Goal: Task Accomplishment & Management: Complete application form

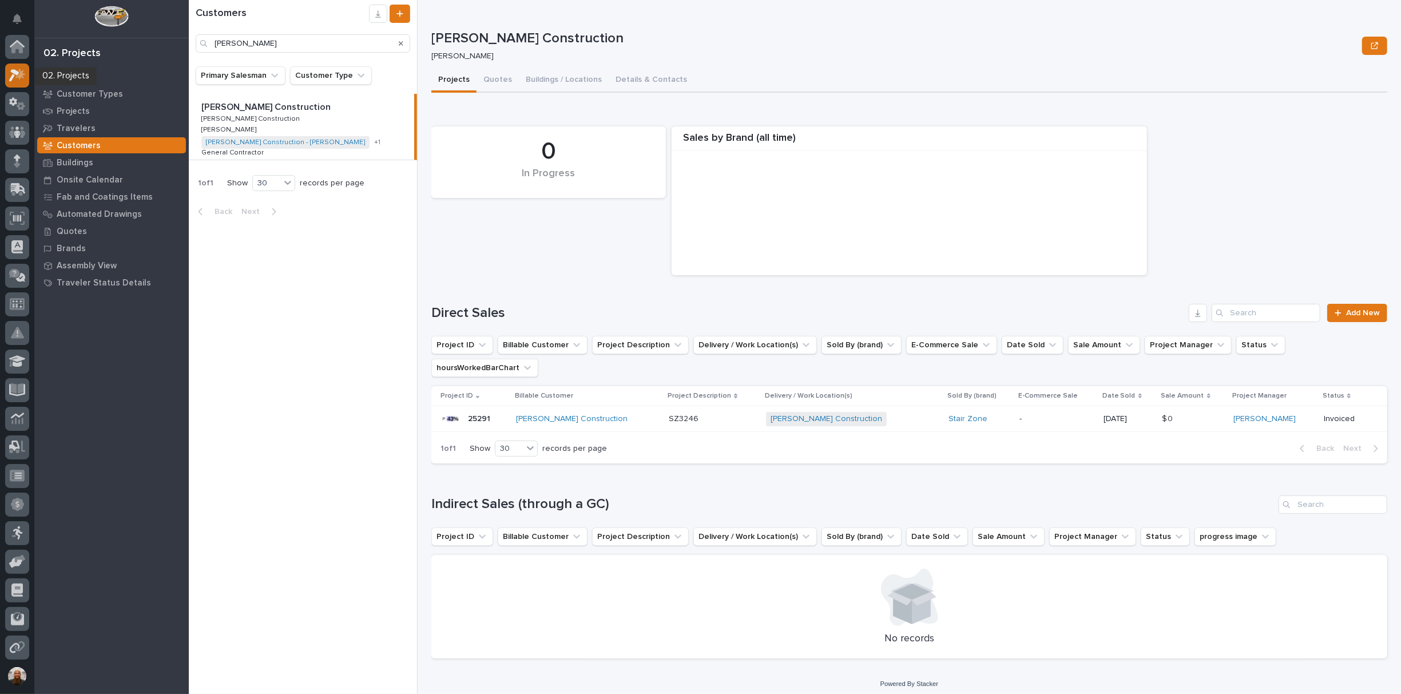
click at [16, 77] on icon at bounding box center [20, 74] width 10 height 11
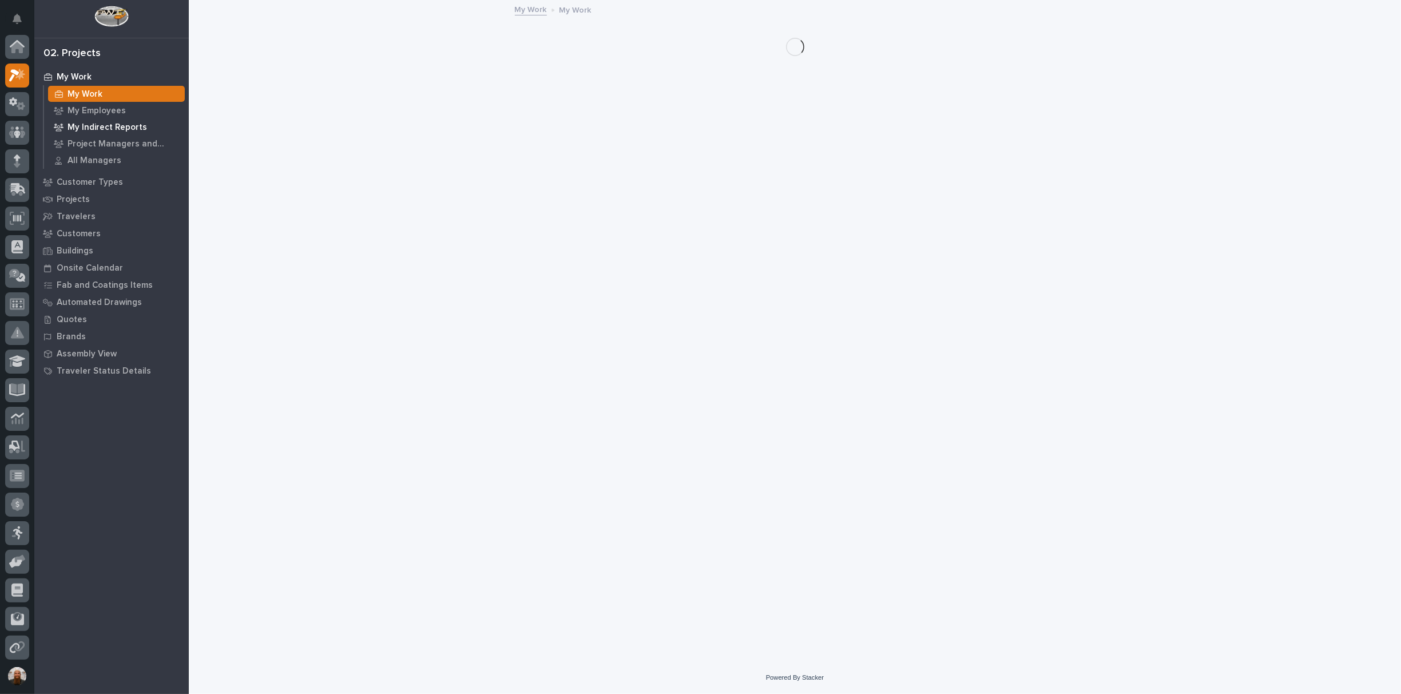
scroll to position [29, 0]
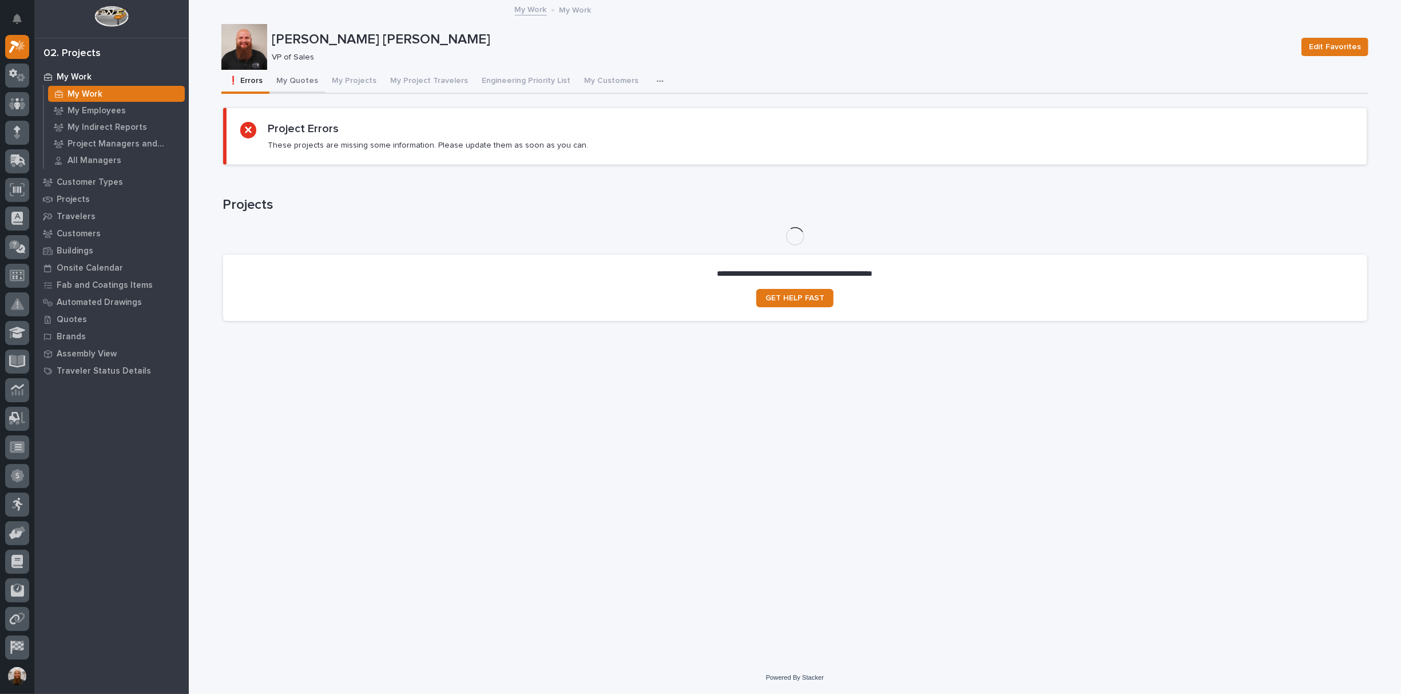
click at [310, 81] on button "My Quotes" at bounding box center [296, 82] width 55 height 24
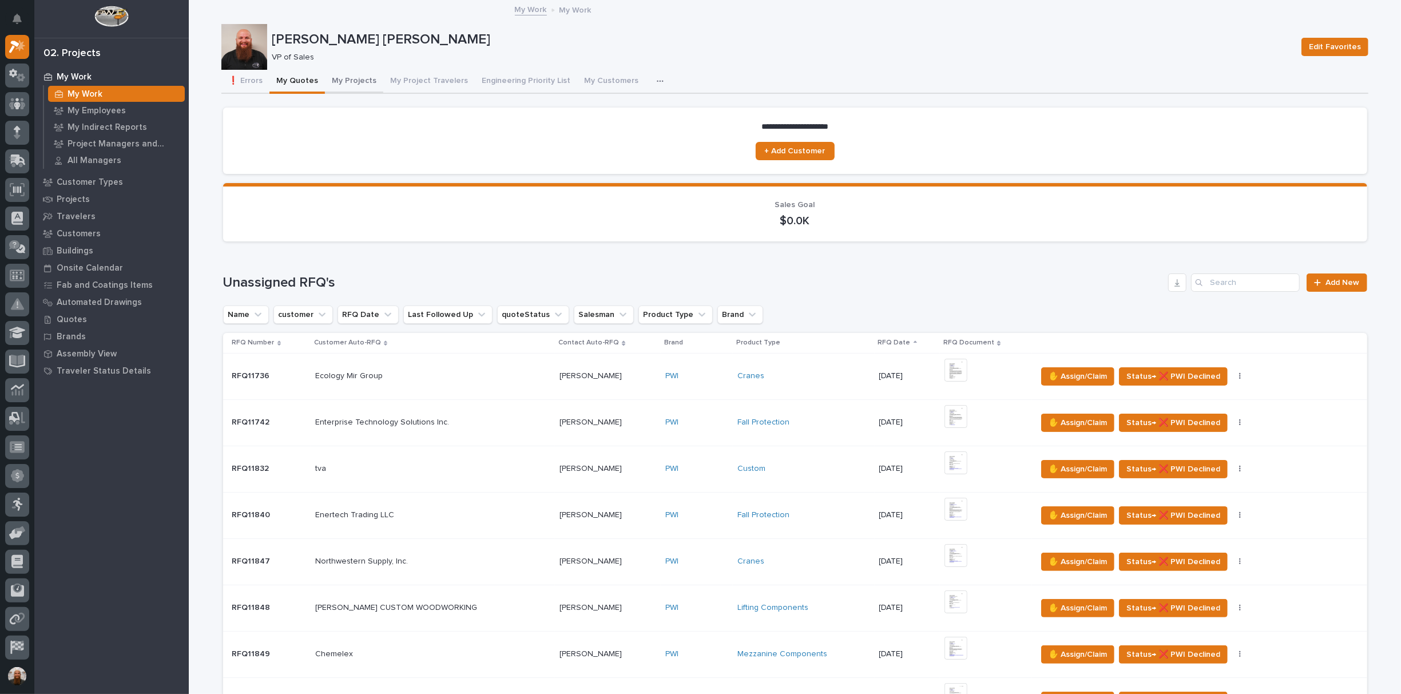
click at [336, 81] on button "My Projects" at bounding box center [354, 82] width 58 height 24
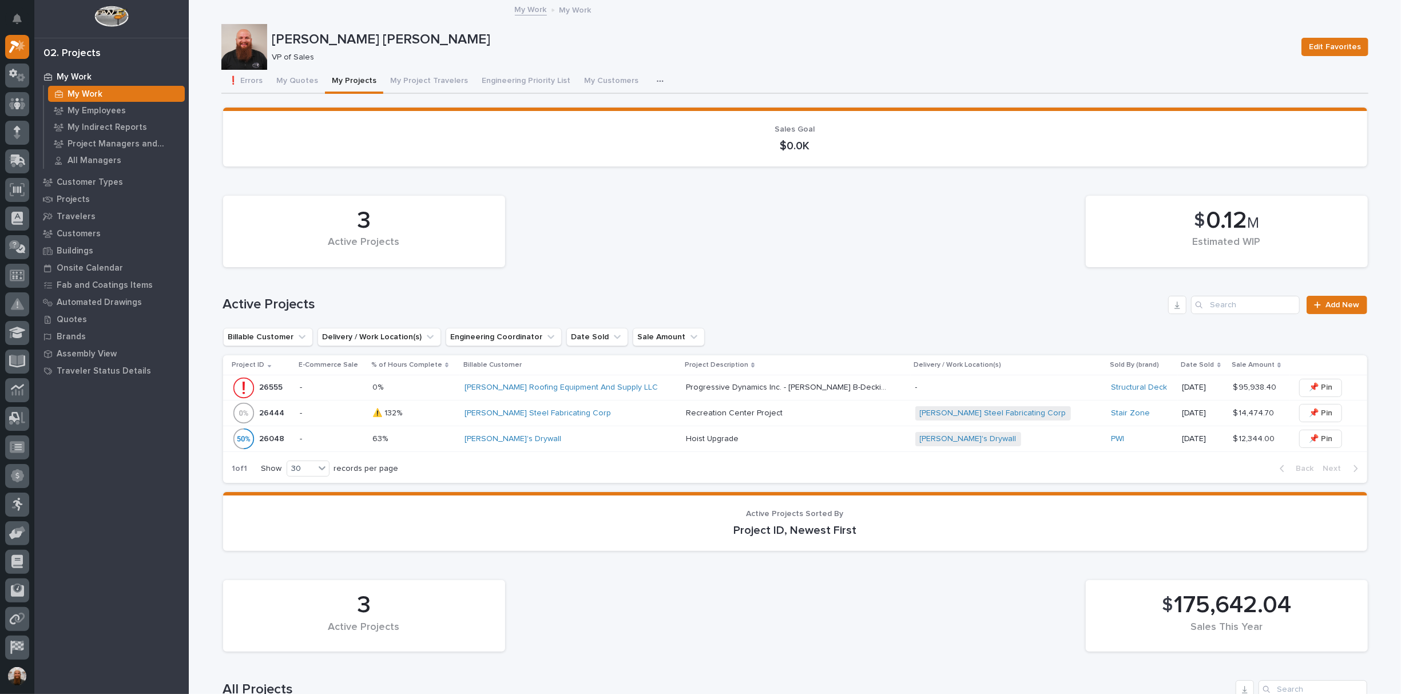
click at [742, 386] on p "Progressive Dynamics Inc. - [PERSON_NAME] B-Decking" at bounding box center [787, 386] width 202 height 12
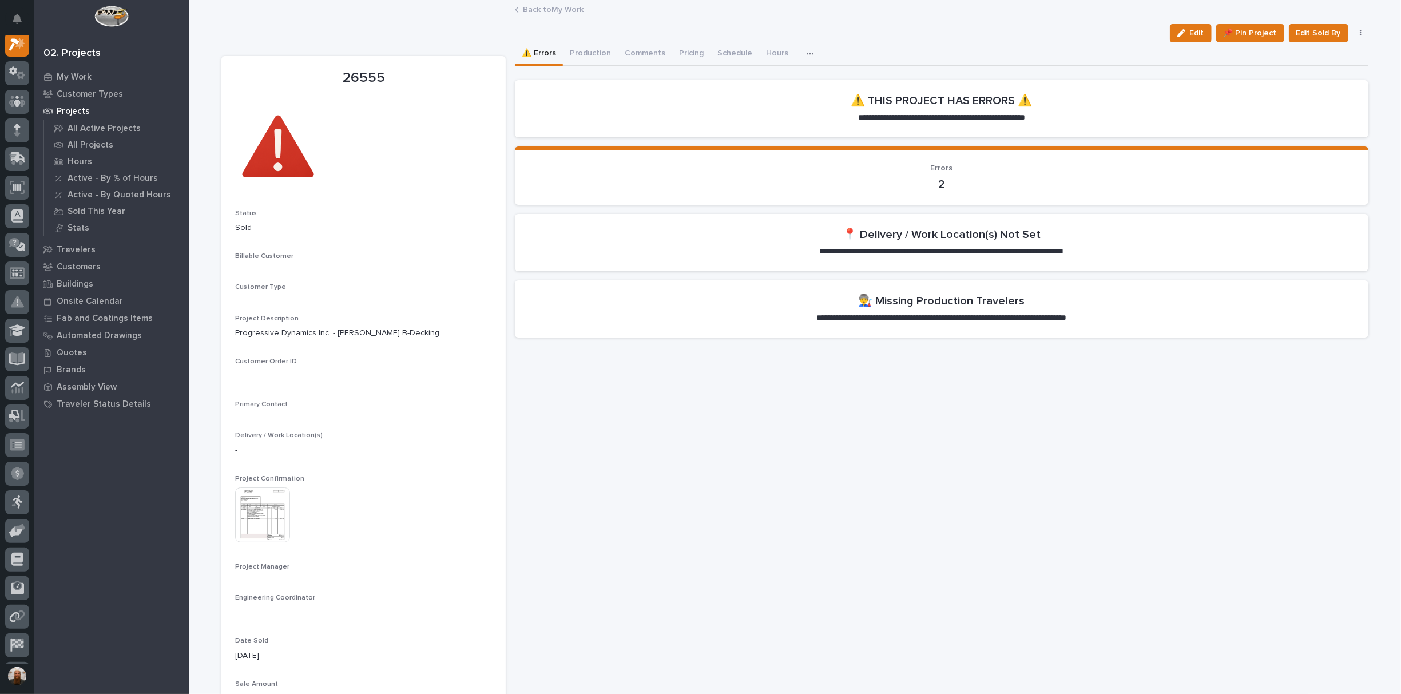
scroll to position [29, 0]
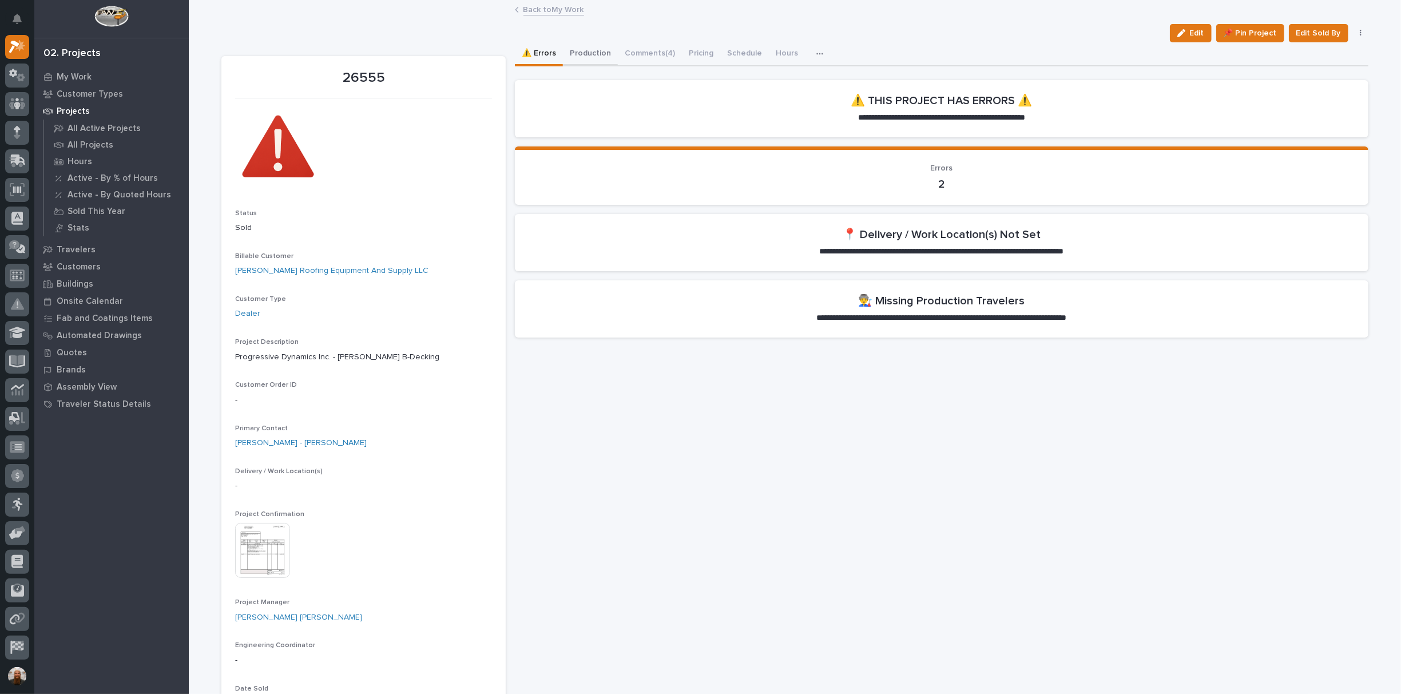
click at [582, 55] on button "Production" at bounding box center [590, 54] width 55 height 24
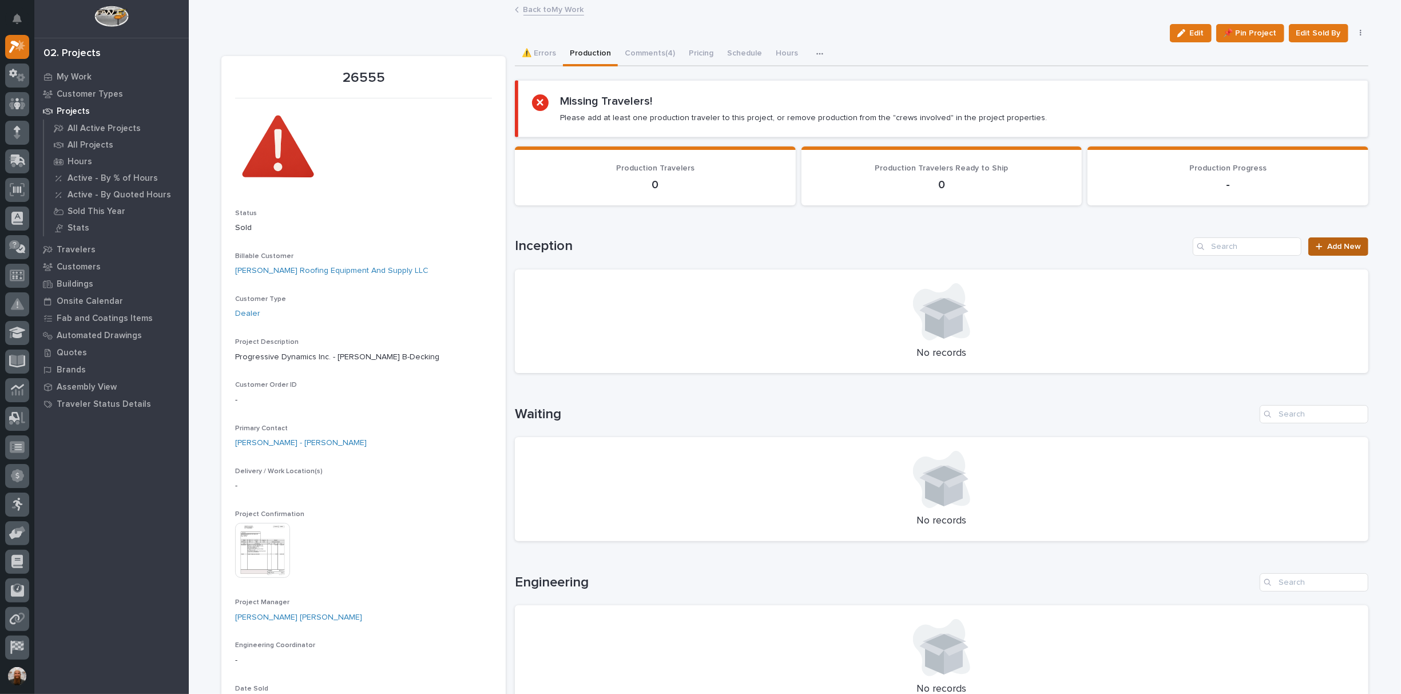
click at [1332, 240] on link "Add New" at bounding box center [1338, 246] width 60 height 18
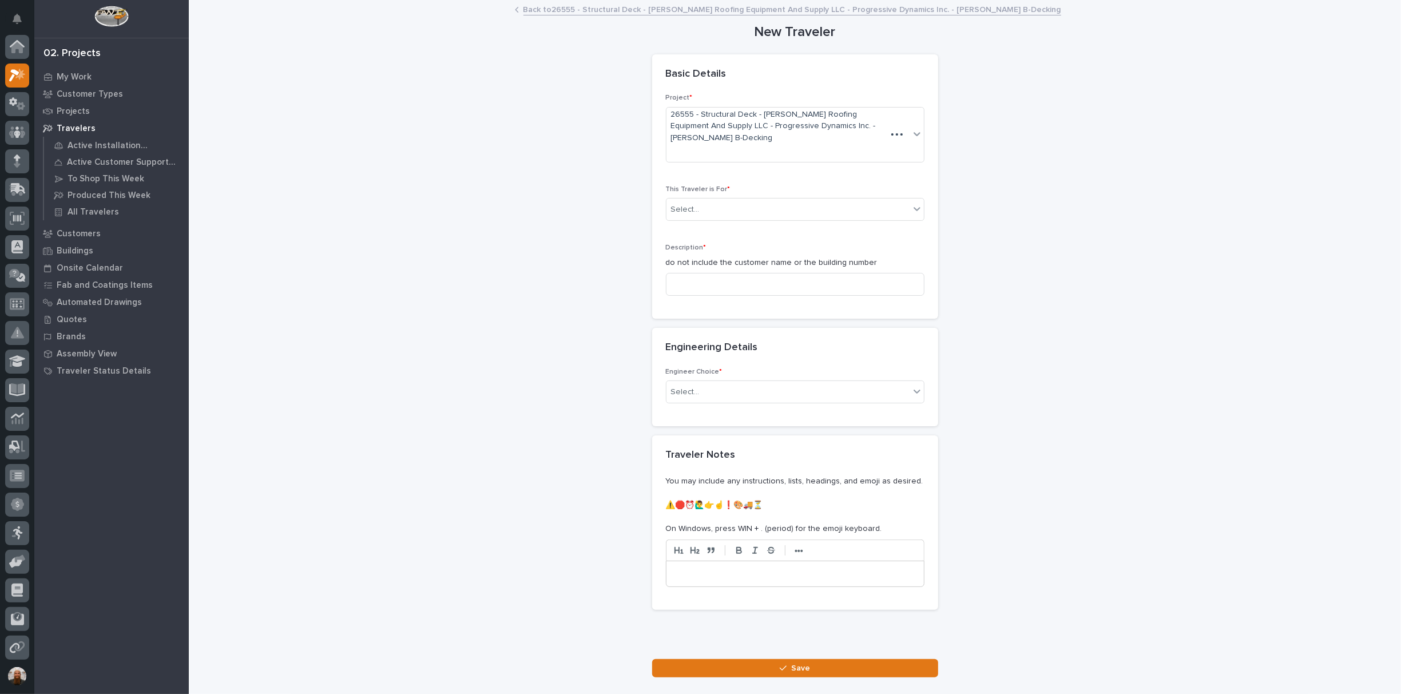
scroll to position [29, 0]
click at [749, 200] on div "Select..." at bounding box center [787, 209] width 243 height 19
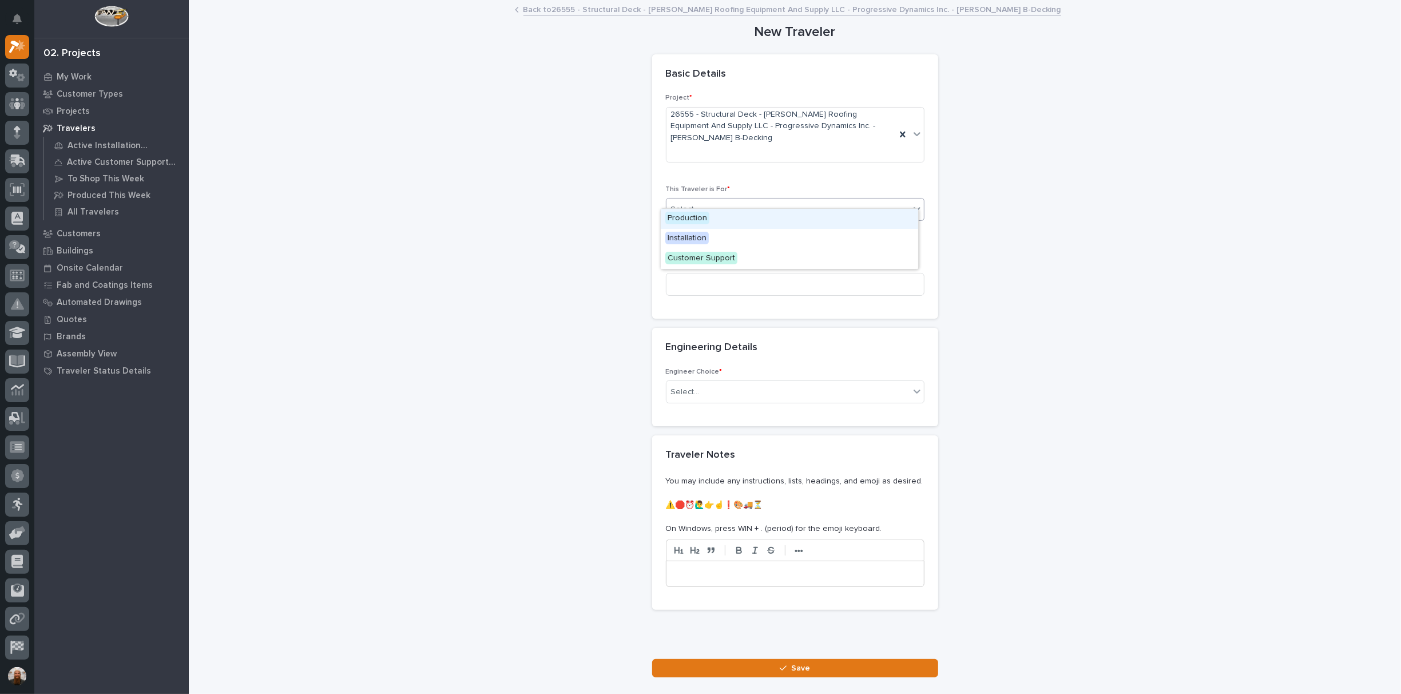
click at [748, 222] on div "Production" at bounding box center [789, 219] width 257 height 20
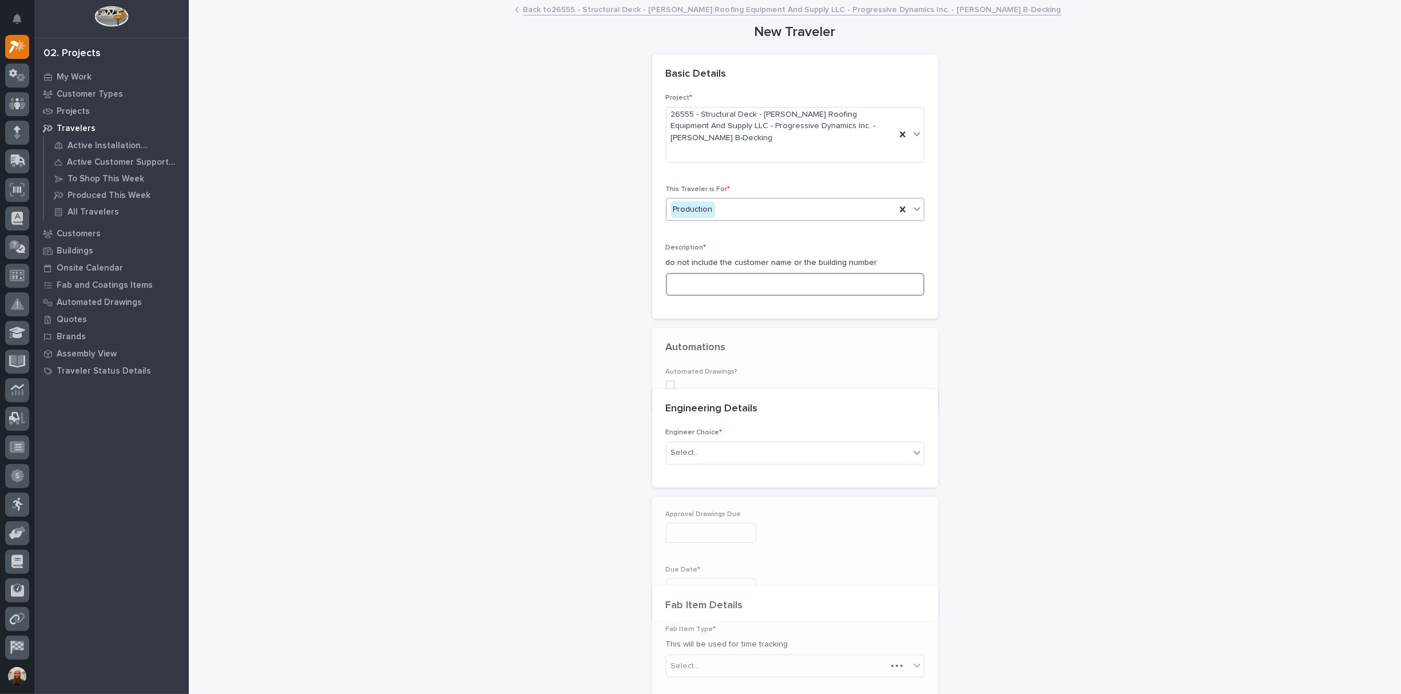
click at [738, 273] on input at bounding box center [795, 284] width 259 height 23
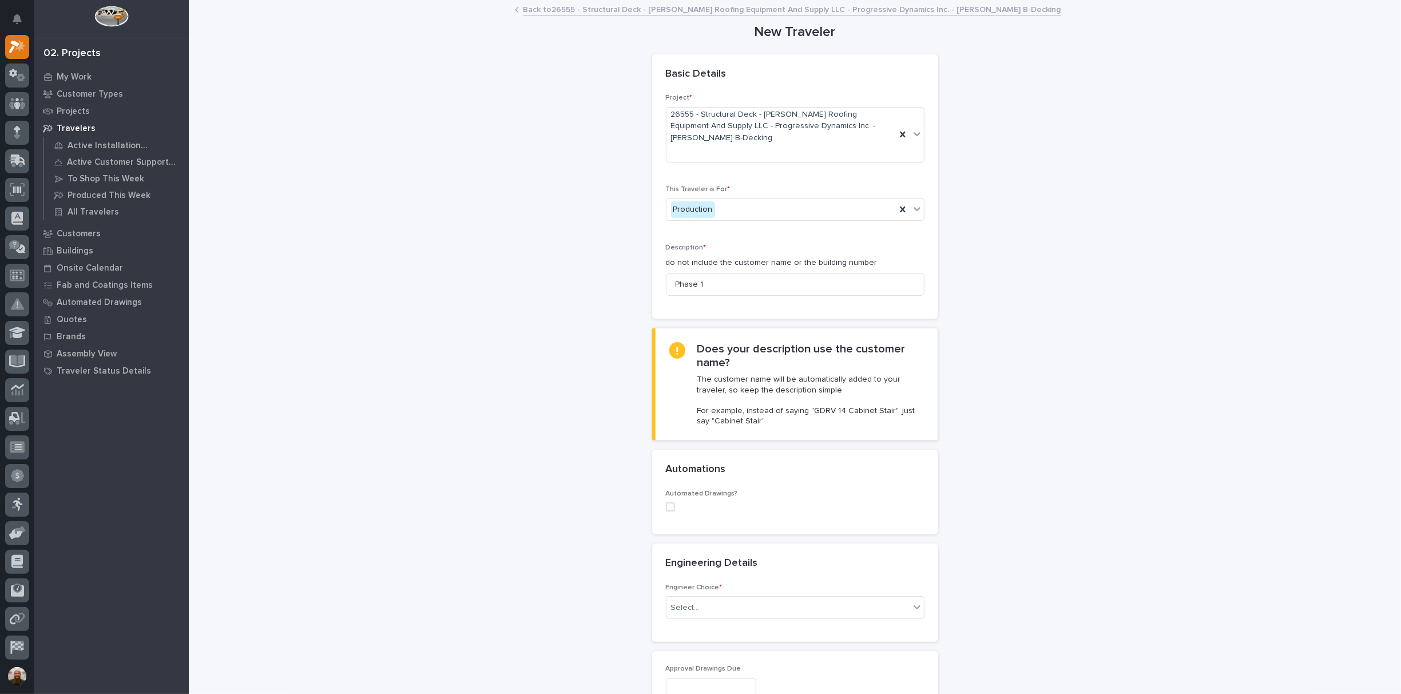
click at [780, 273] on input "Phase 1" at bounding box center [795, 284] width 259 height 23
type input "Phase 1 Delivery"
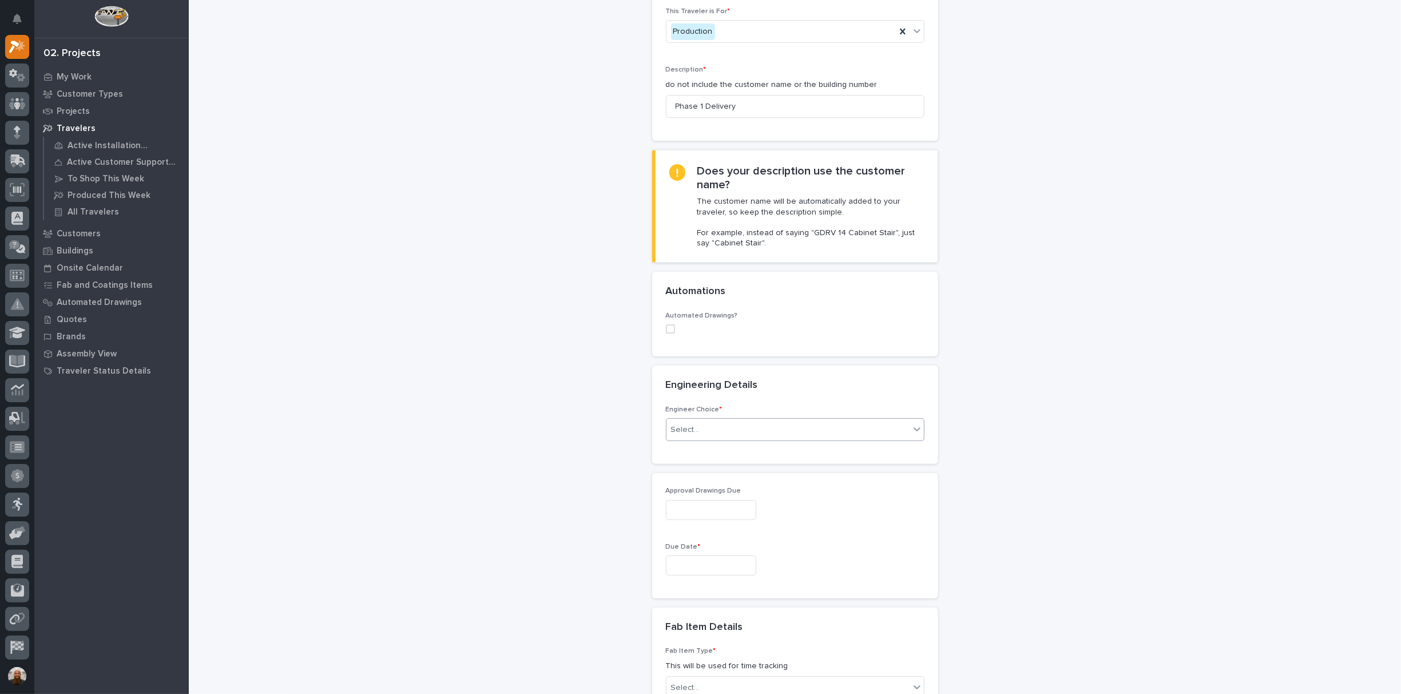
click at [712, 420] on div "Select..." at bounding box center [787, 429] width 243 height 19
click at [720, 440] on div "There is no engineering (no drawings)" at bounding box center [789, 438] width 257 height 20
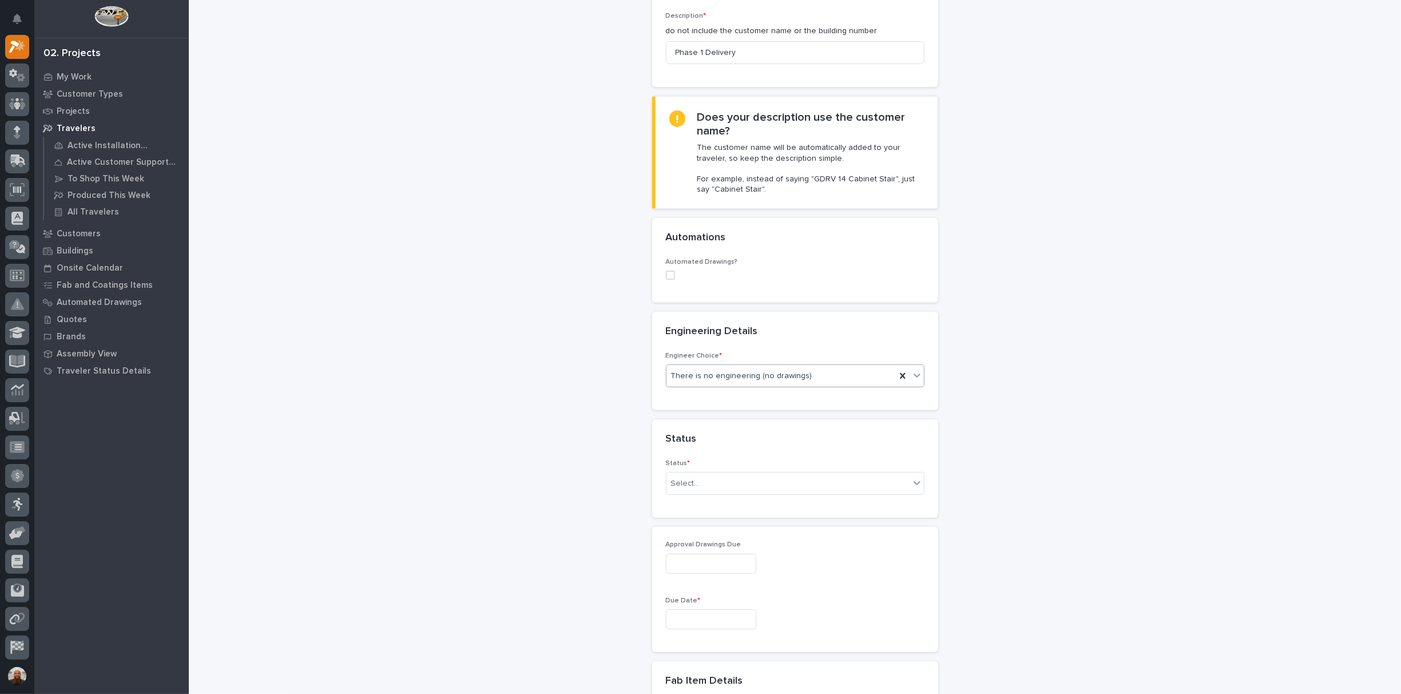
scroll to position [410, 0]
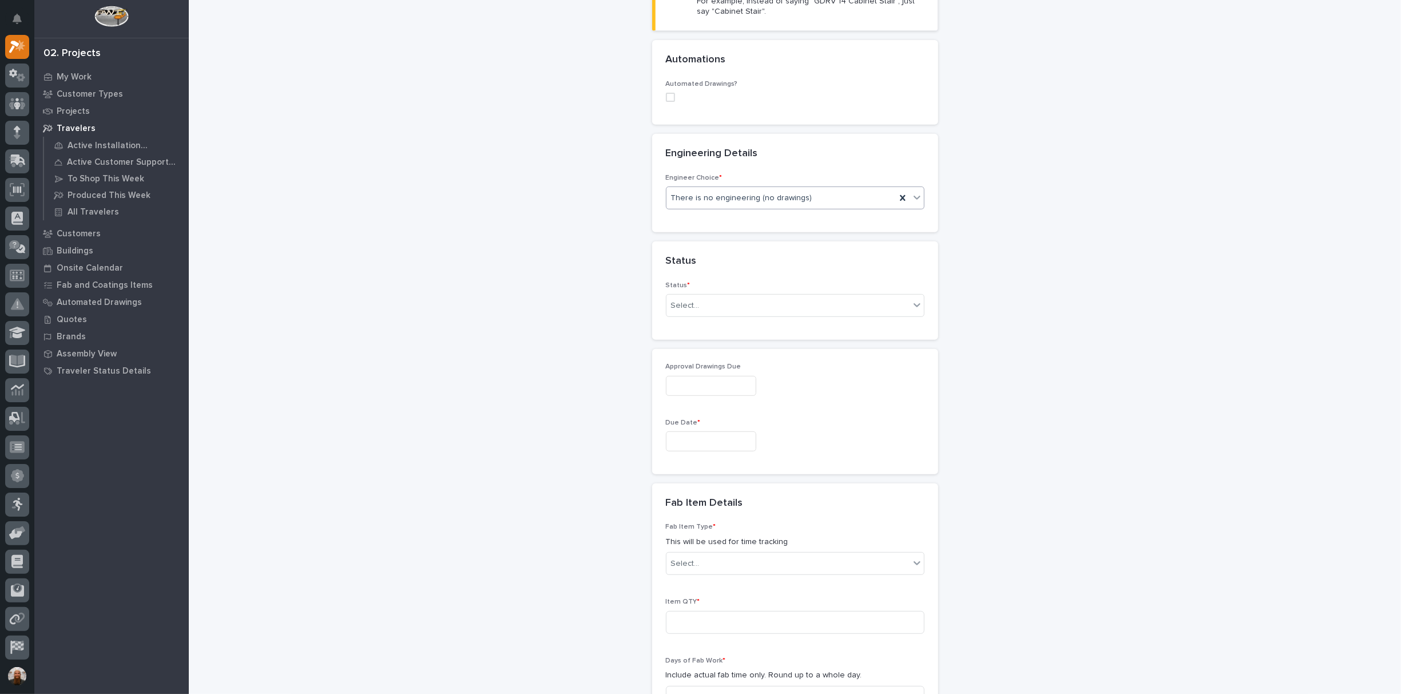
click at [689, 432] on input "text" at bounding box center [711, 441] width 90 height 20
click at [722, 333] on div "14" at bounding box center [720, 333] width 15 height 15
type input "**********"
click at [756, 554] on div "Select..." at bounding box center [787, 563] width 243 height 19
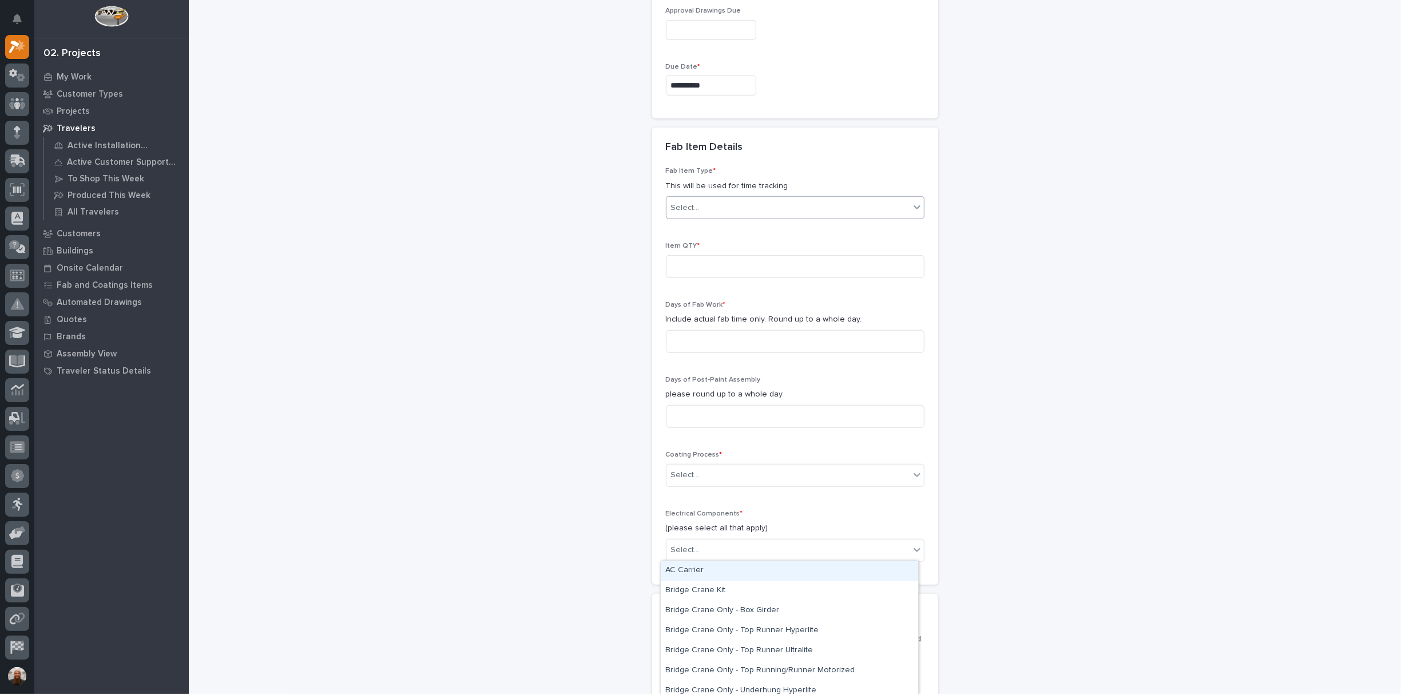
scroll to position [587, 0]
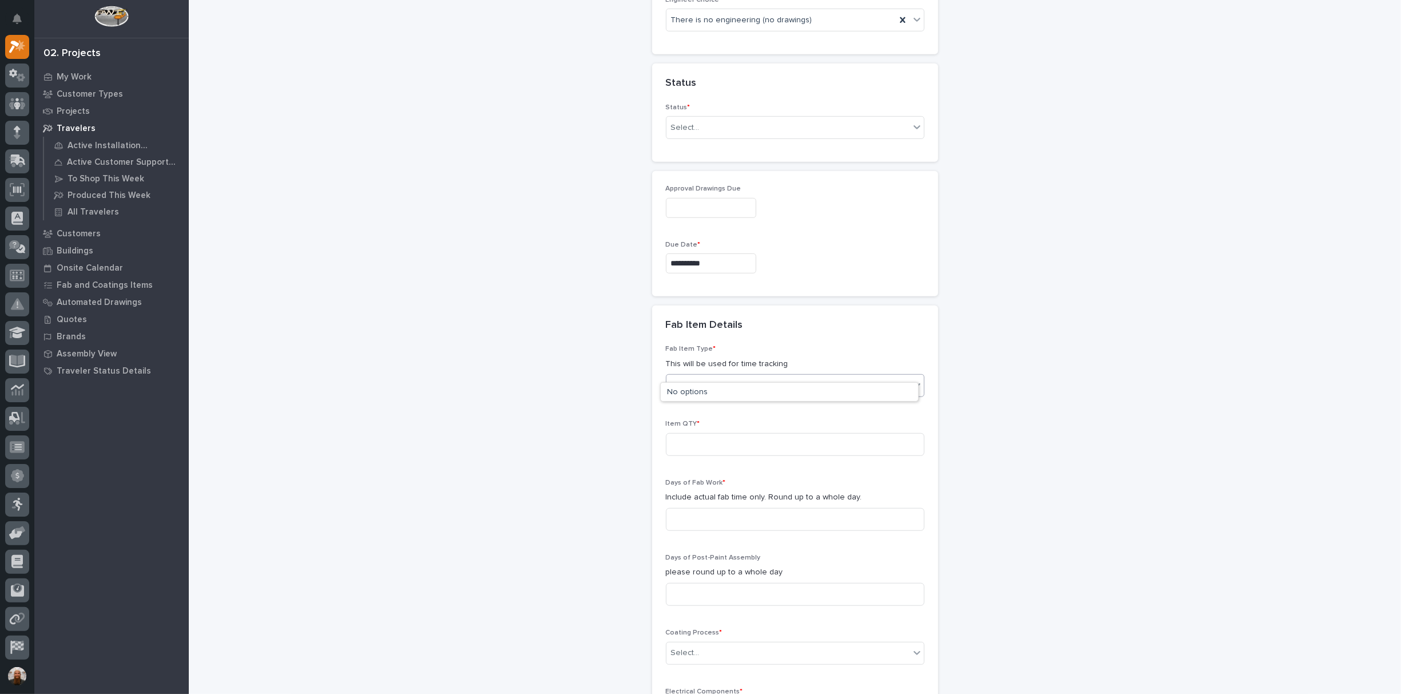
type input "*"
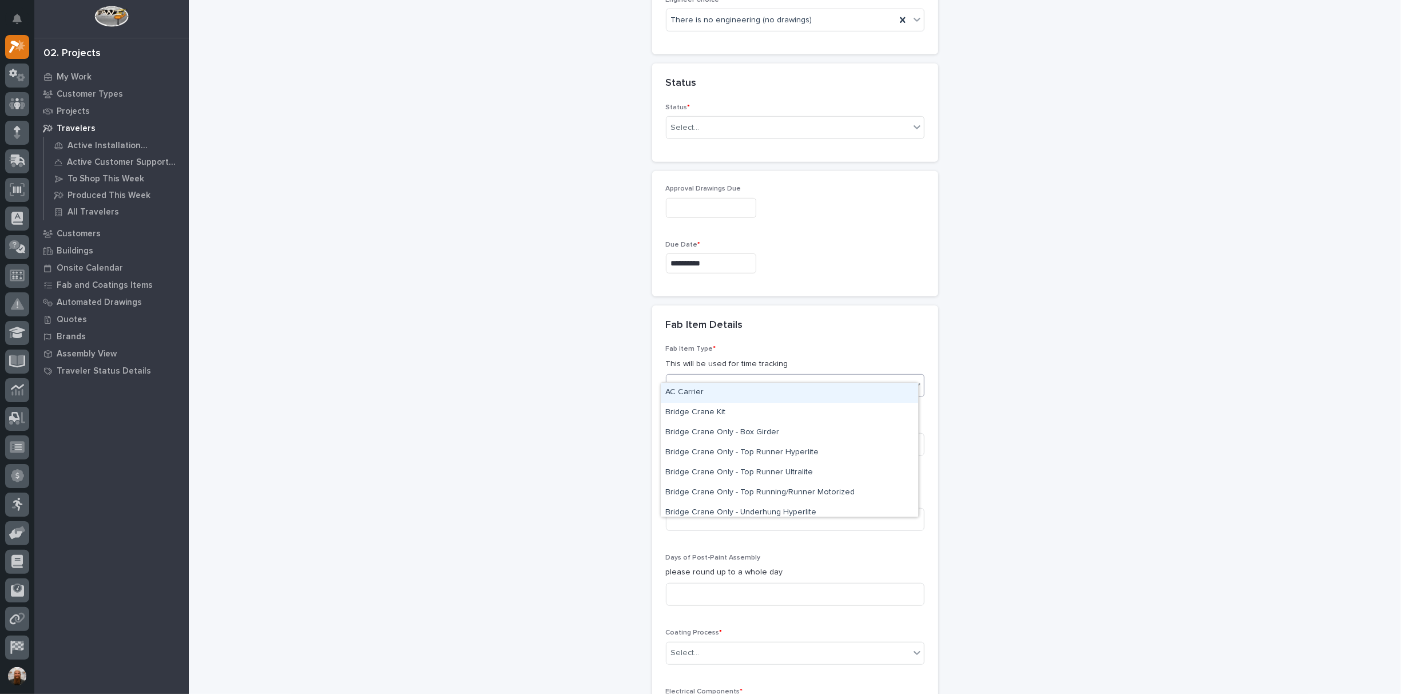
type input "*"
type input "***"
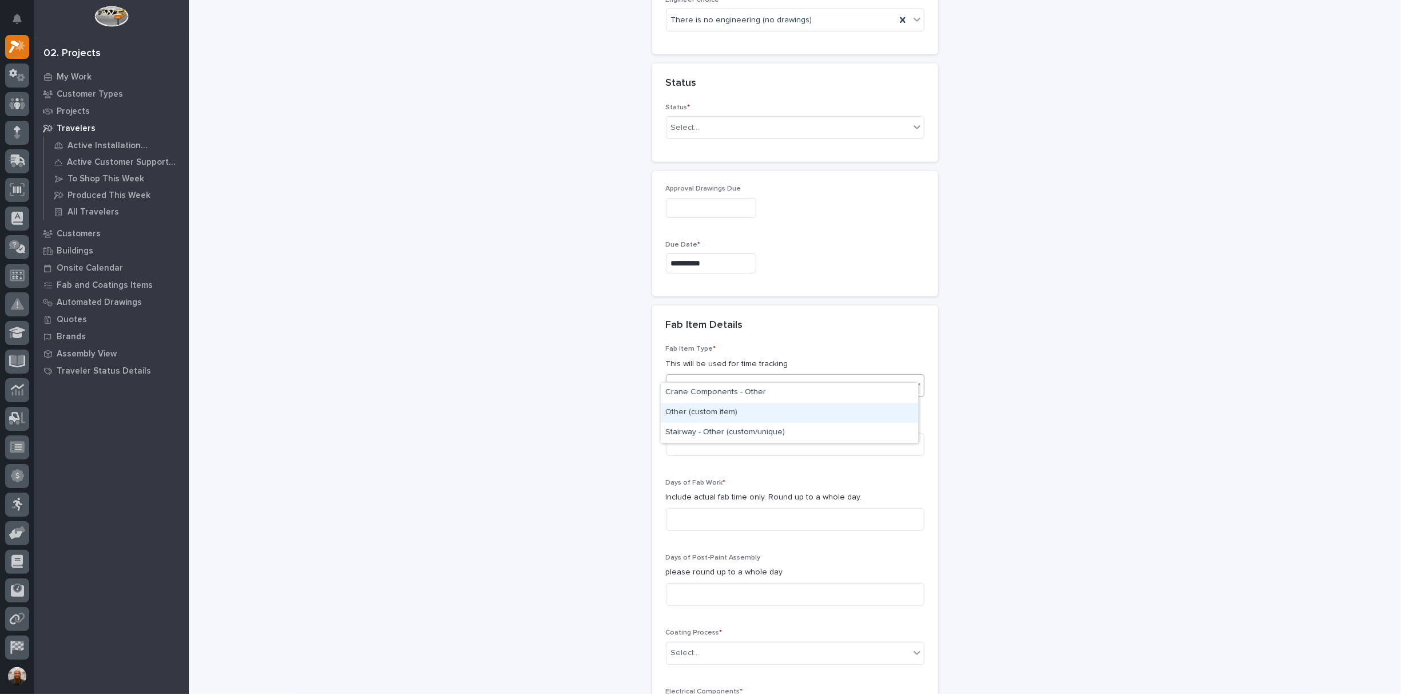
click at [761, 412] on div "Other (custom item)" at bounding box center [789, 413] width 257 height 20
click at [751, 433] on input at bounding box center [795, 444] width 259 height 23
type input "1"
click at [1027, 475] on div "New Traveler Loading... Saving… Loading... Saving… Basic Details Project * 2655…" at bounding box center [794, 213] width 1147 height 1599
click at [729, 508] on input at bounding box center [795, 519] width 259 height 23
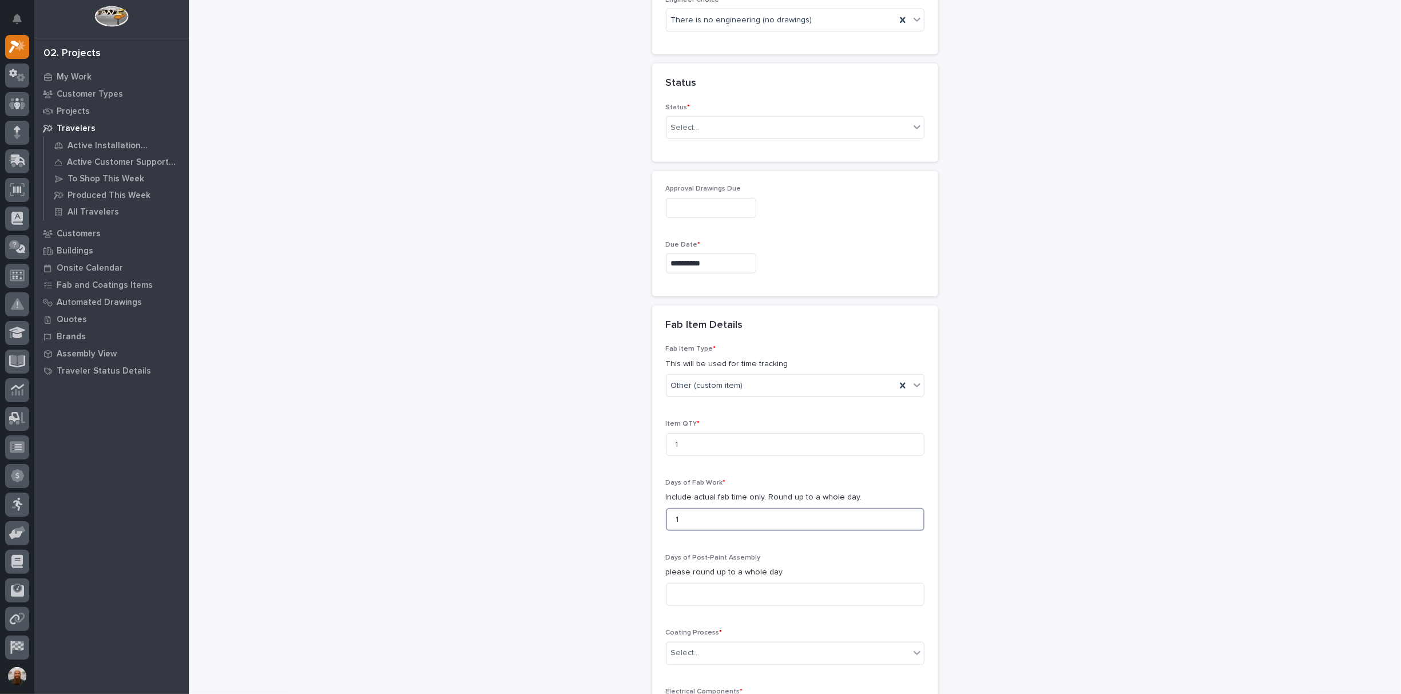
scroll to position [765, 0]
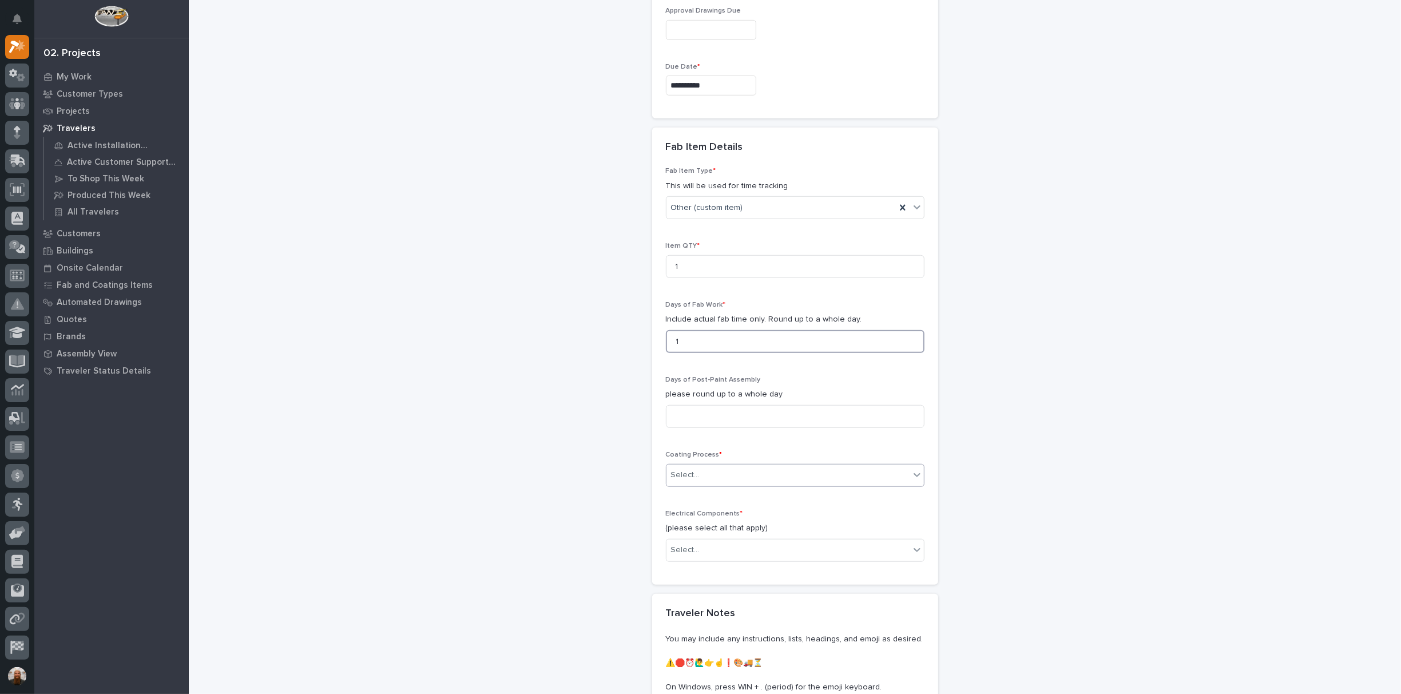
type input "1"
click at [741, 464] on div "Select..." at bounding box center [795, 475] width 259 height 23
click at [732, 522] on div "No Paint" at bounding box center [789, 521] width 257 height 20
click at [732, 541] on div "Select..." at bounding box center [787, 550] width 243 height 19
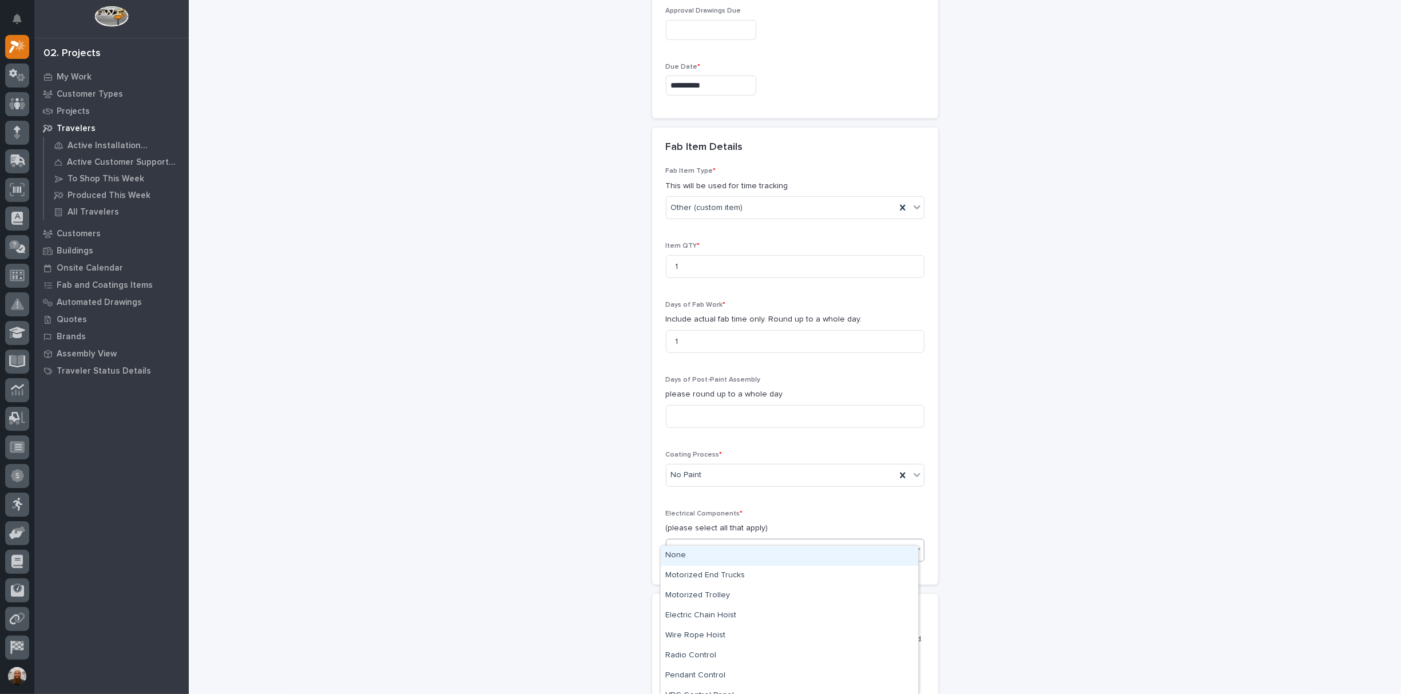
click at [729, 550] on div "None" at bounding box center [789, 556] width 257 height 20
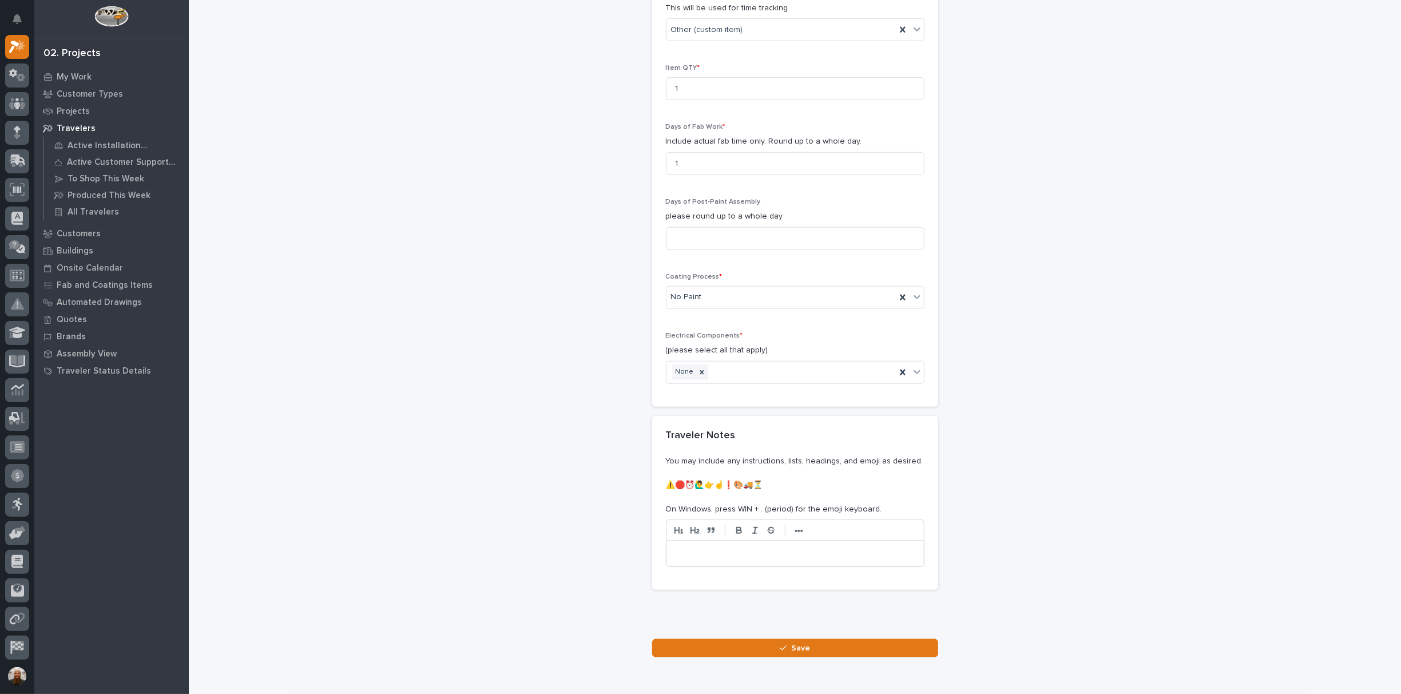
click at [728, 548] on p at bounding box center [795, 553] width 240 height 11
click at [840, 639] on button "Save" at bounding box center [795, 648] width 286 height 18
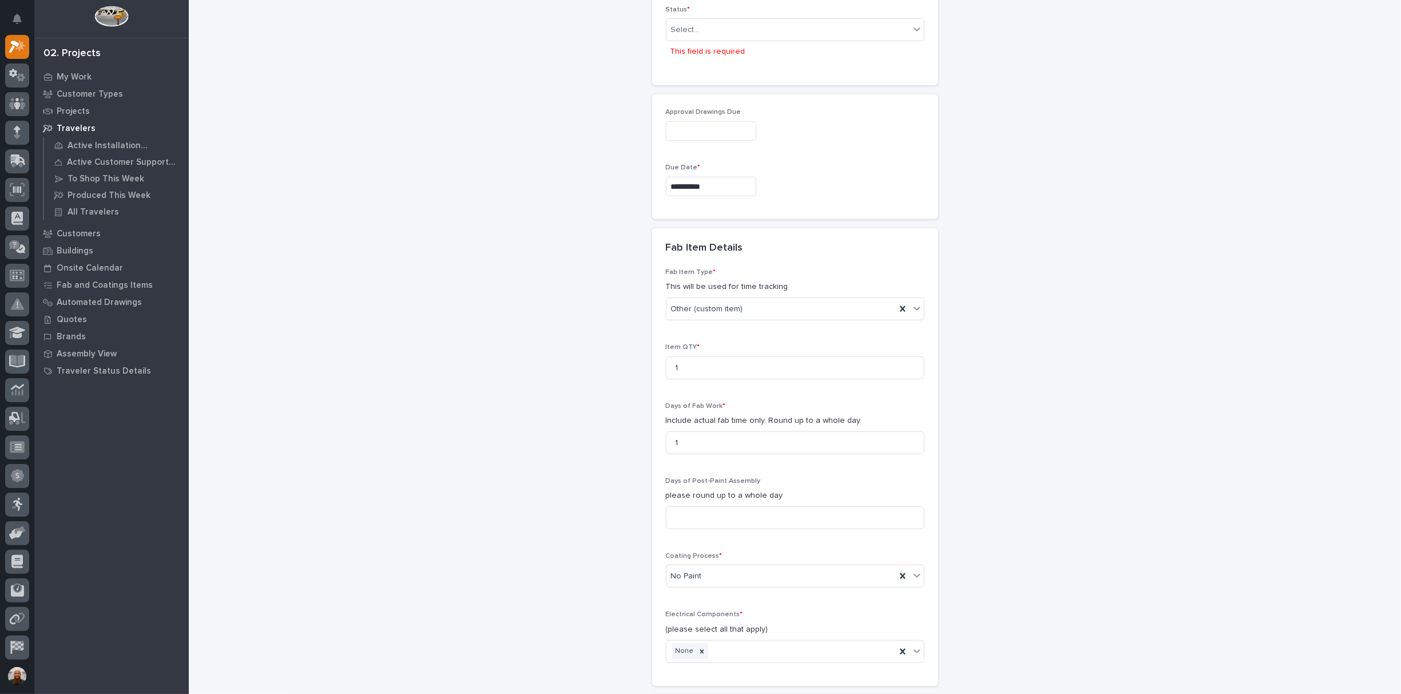
scroll to position [508, 0]
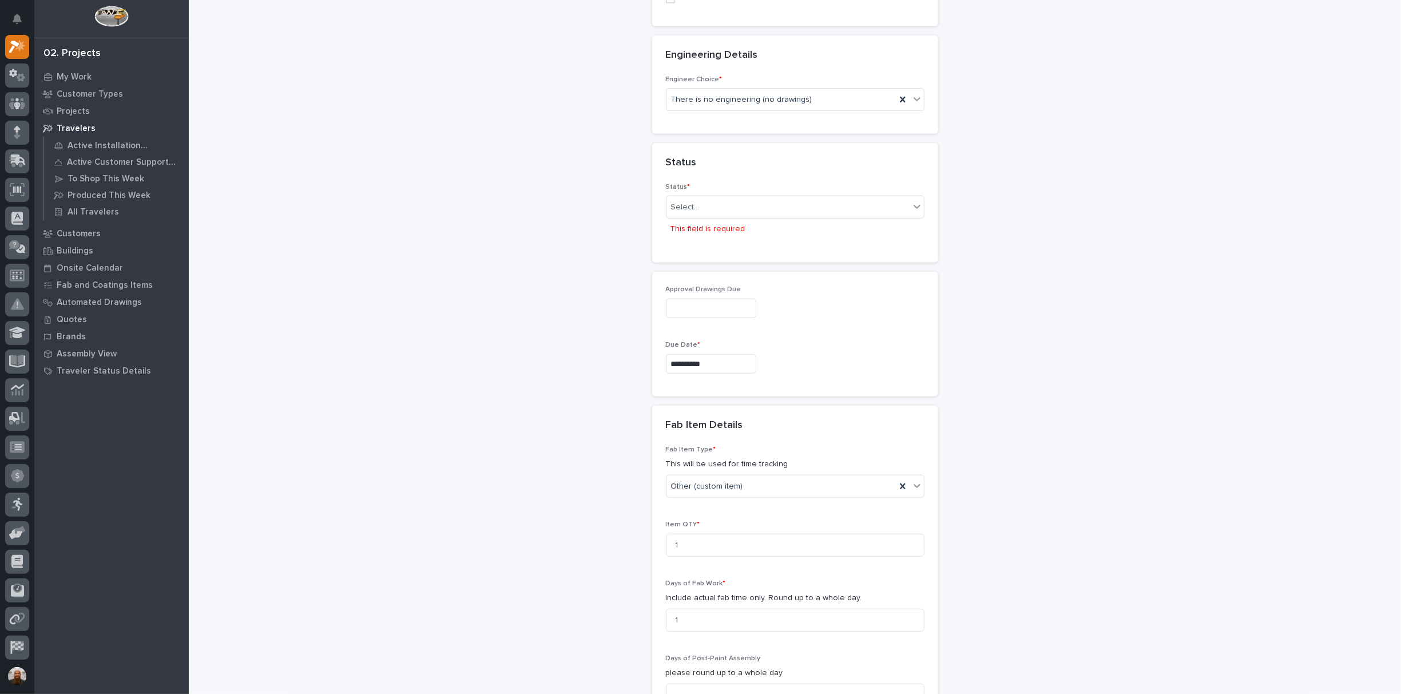
click at [733, 223] on p "This field is required" at bounding box center [707, 229] width 75 height 12
click at [733, 201] on div "Select..." at bounding box center [787, 207] width 243 height 19
click at [767, 366] on div "Installed/Delivered (completely done)" at bounding box center [789, 367] width 257 height 20
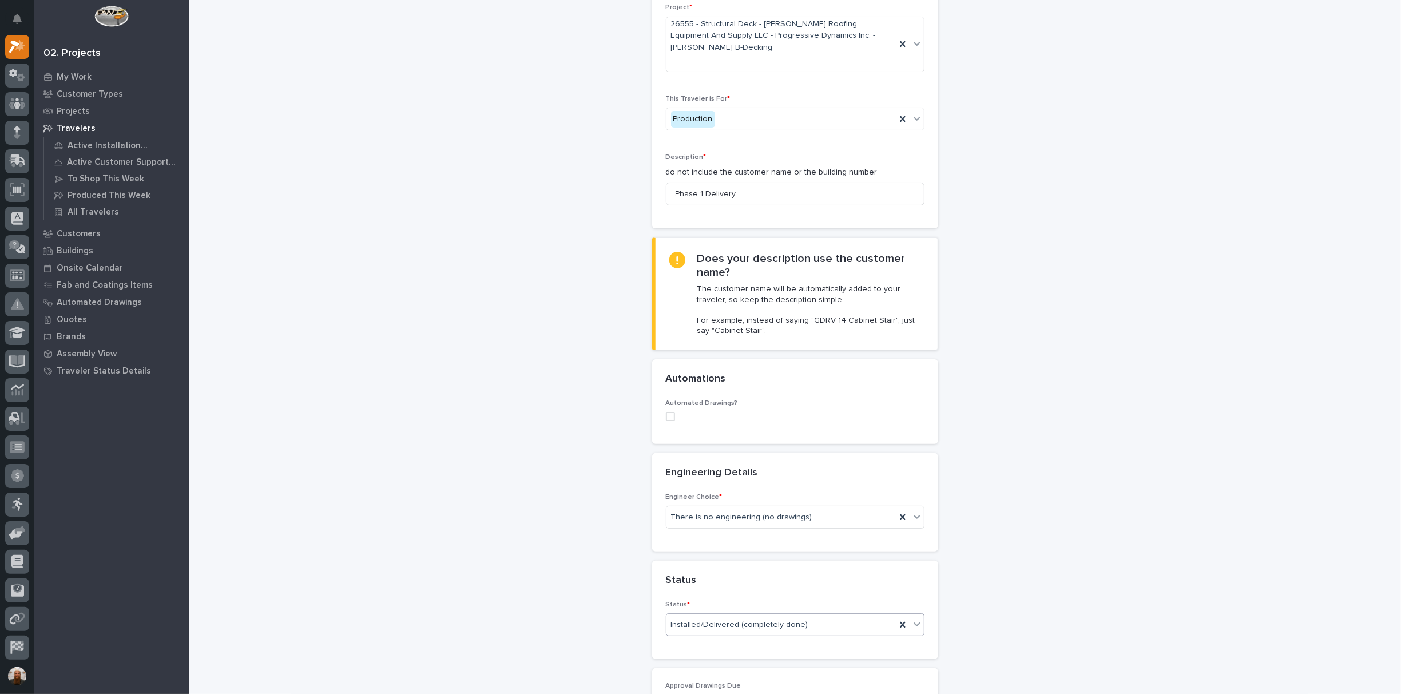
scroll to position [446, 0]
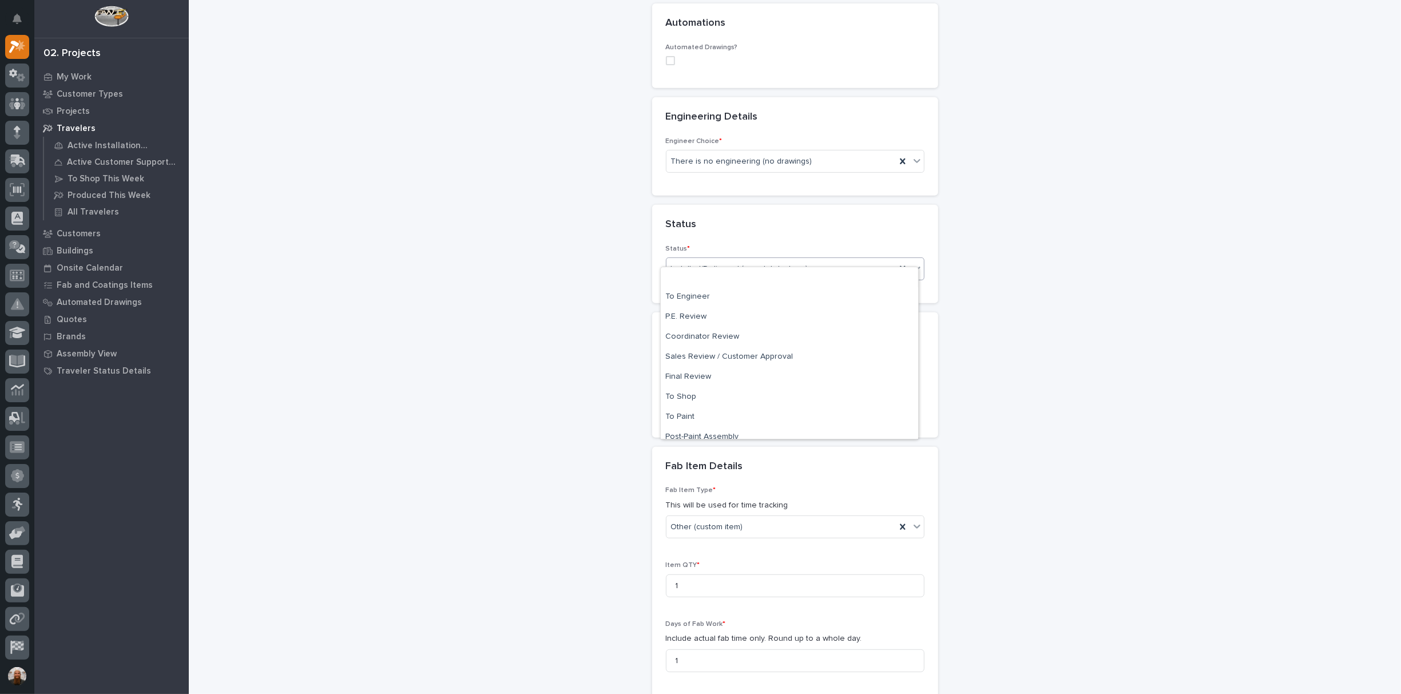
click at [767, 263] on span "Installed/Delivered (completely done)" at bounding box center [739, 269] width 137 height 12
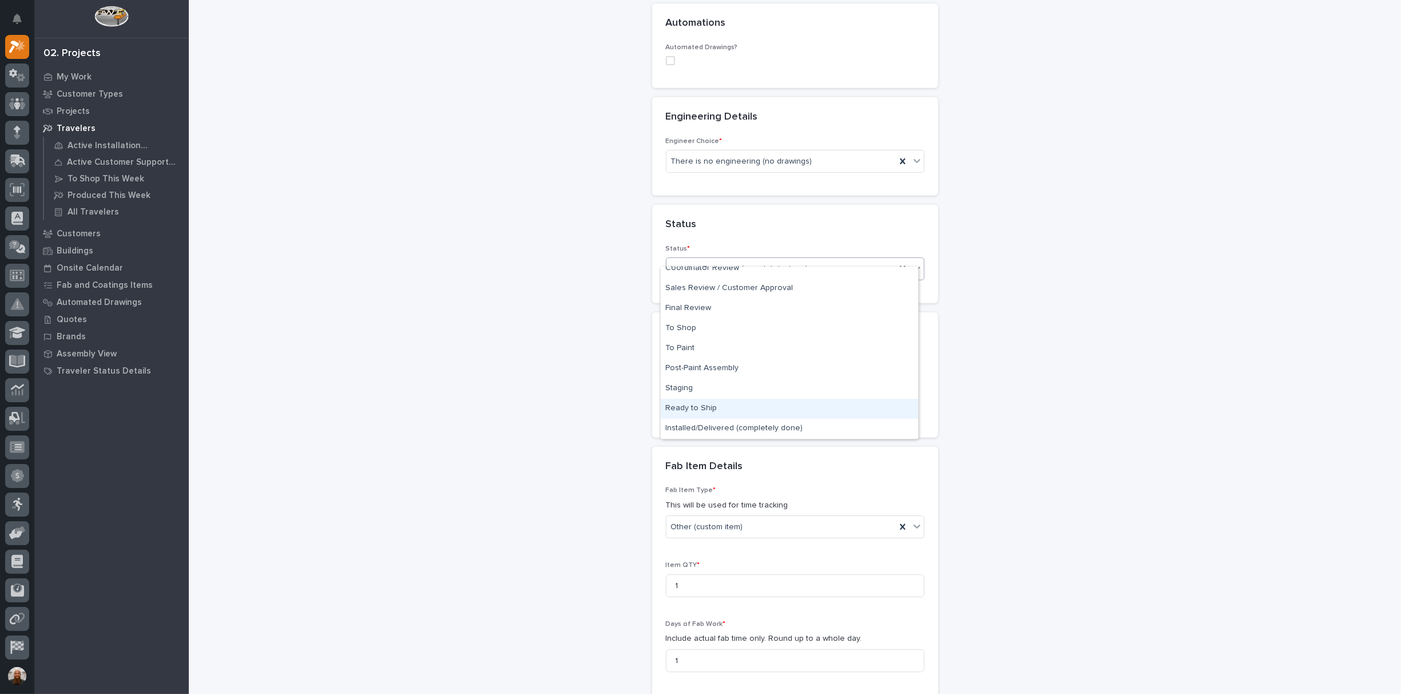
click at [757, 405] on div "Ready to Ship" at bounding box center [789, 409] width 257 height 20
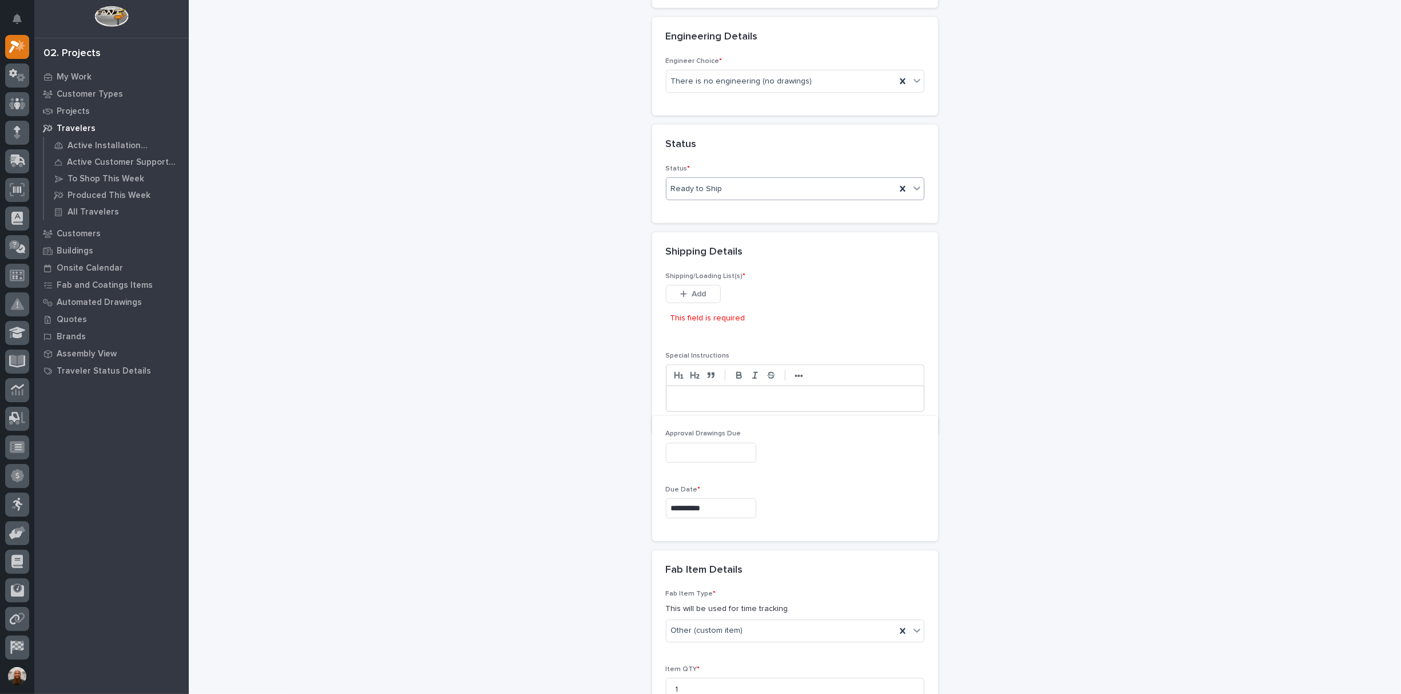
scroll to position [551, 0]
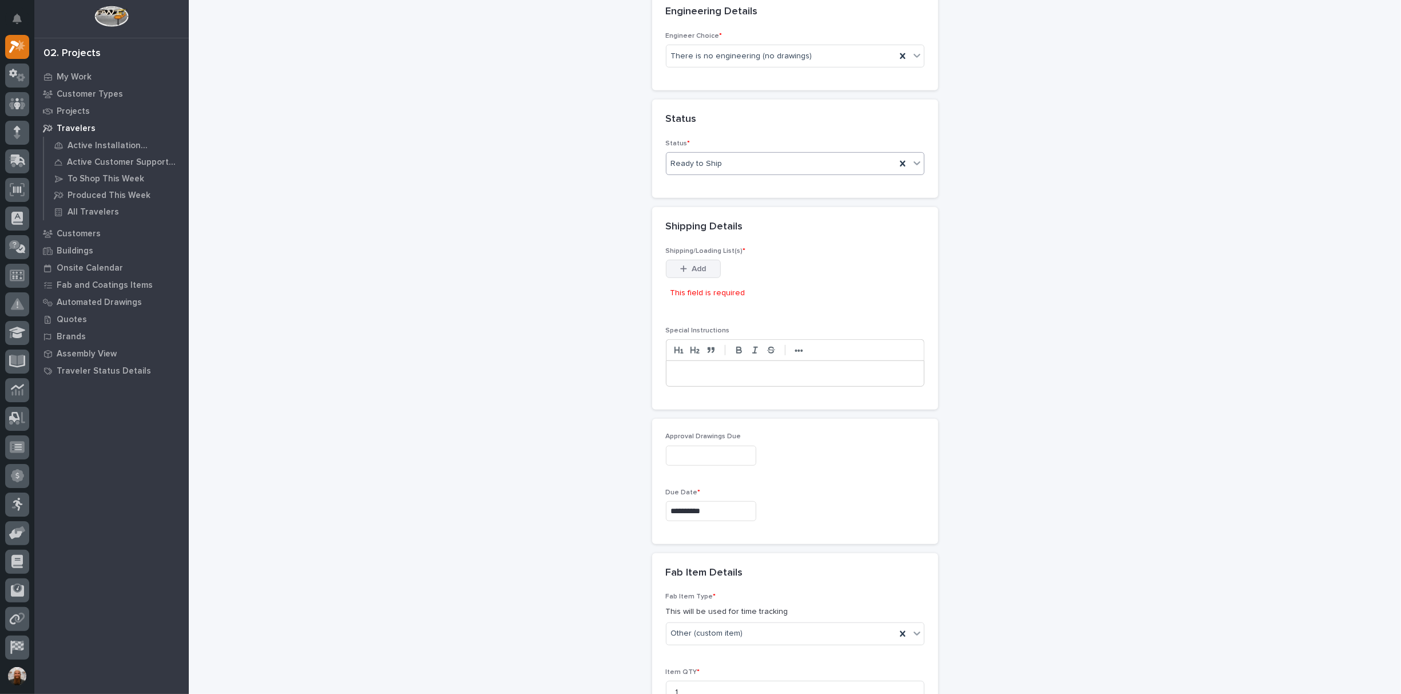
click at [714, 260] on button "Add" at bounding box center [693, 269] width 55 height 18
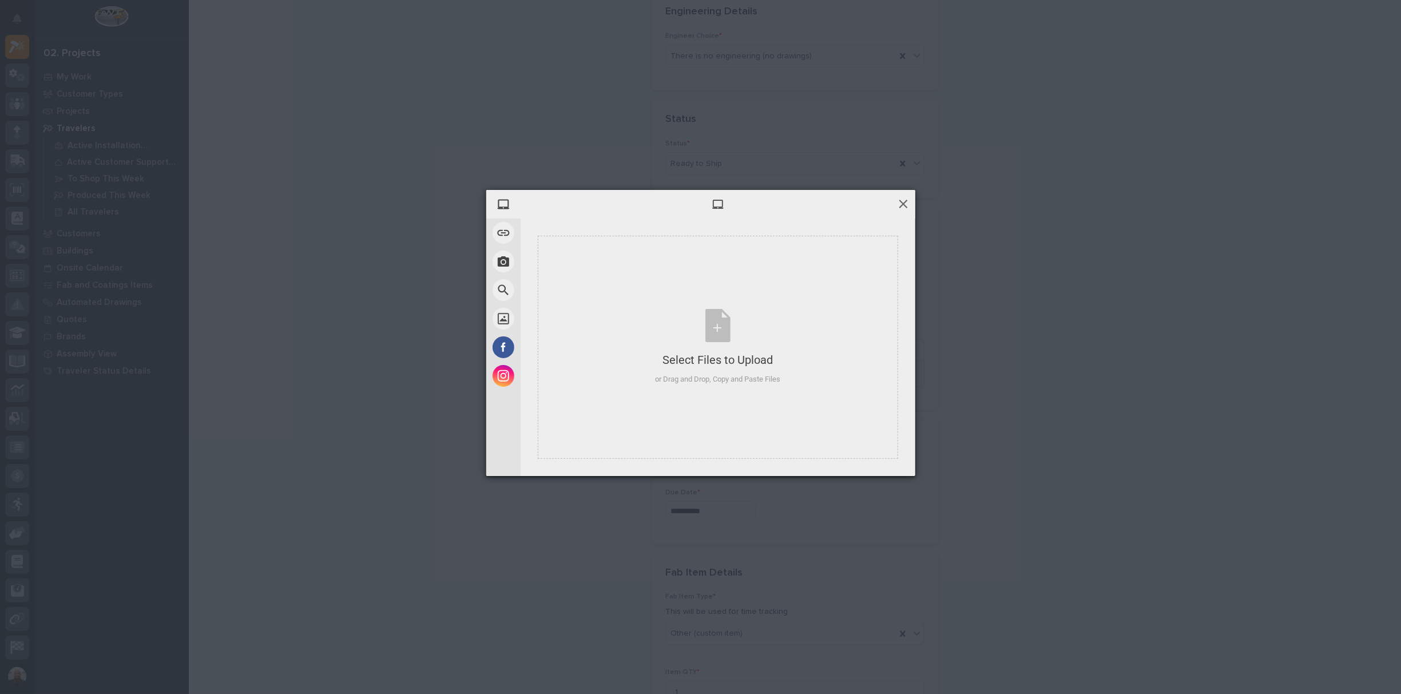
click at [899, 202] on span at bounding box center [903, 203] width 13 height 13
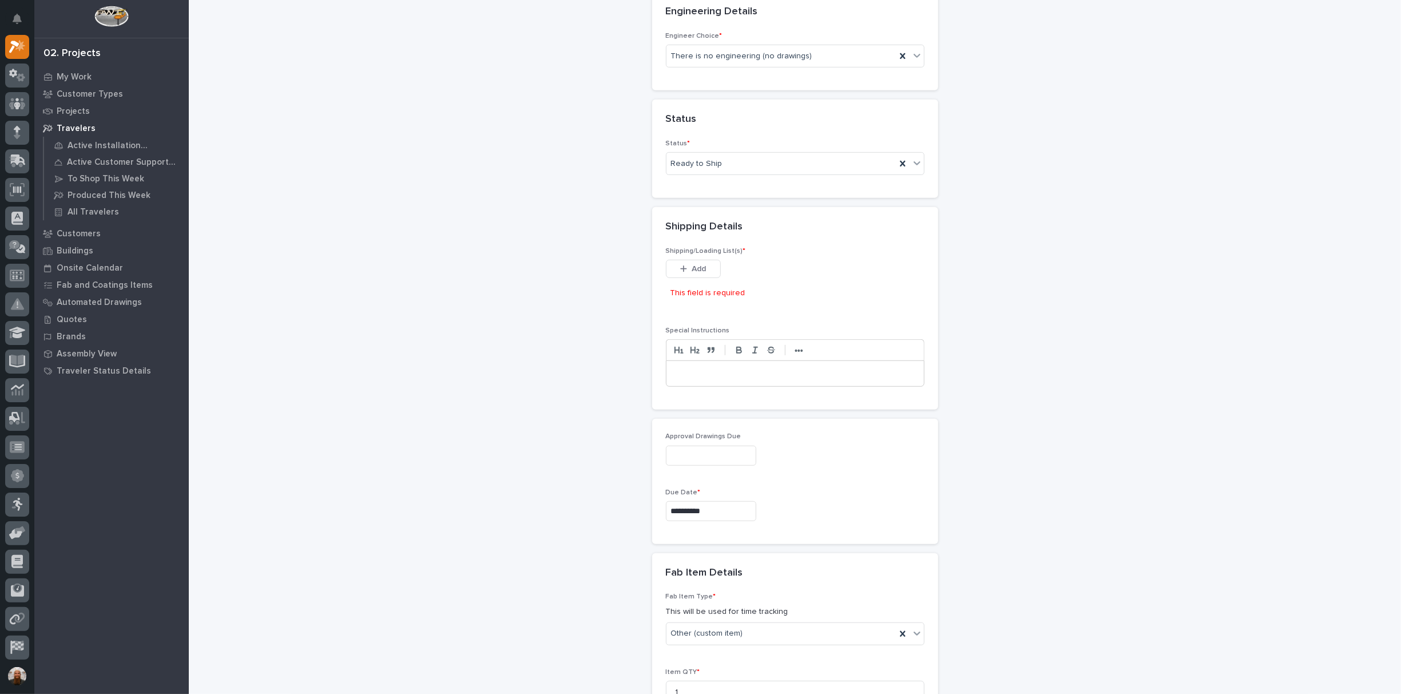
click at [676, 247] on div "Shipping/Loading List(s) * This file cannot be opened Download File Add This fi…" at bounding box center [795, 280] width 259 height 66
click at [673, 260] on button "Add" at bounding box center [693, 269] width 55 height 18
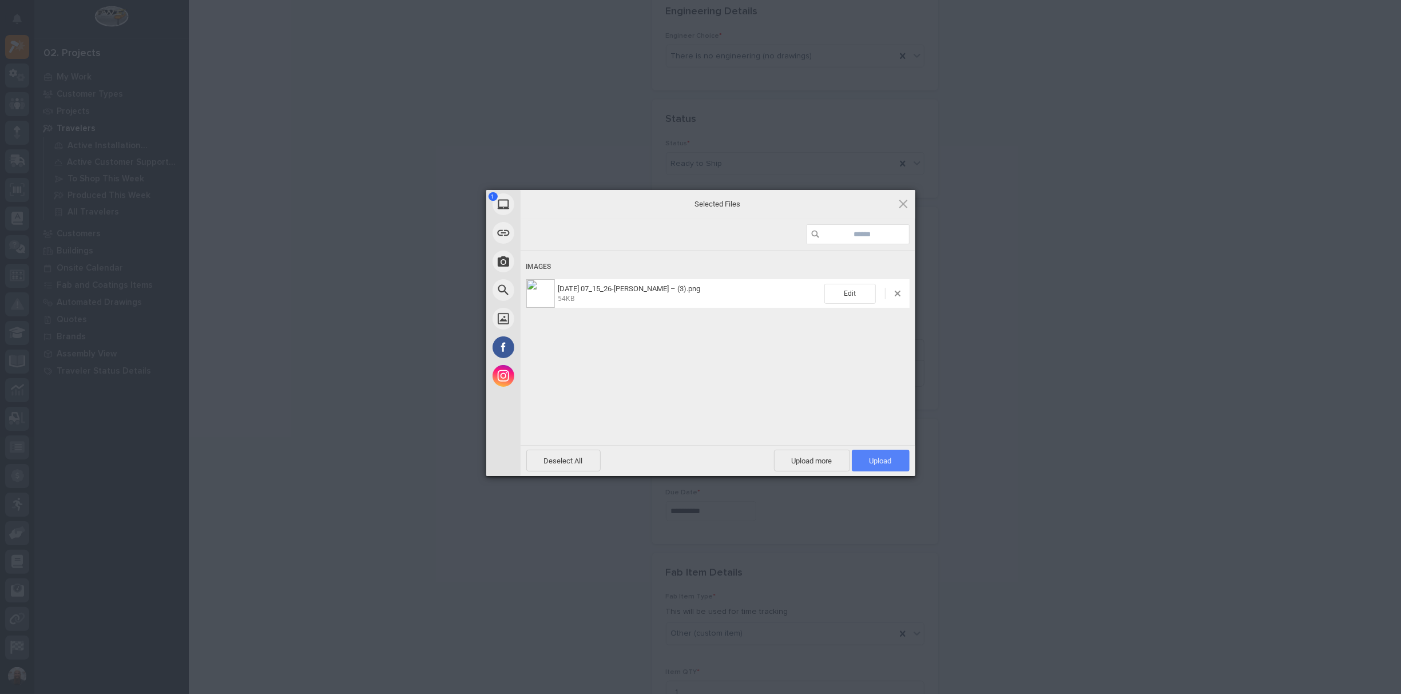
click at [879, 465] on span "Upload 1" at bounding box center [880, 460] width 22 height 9
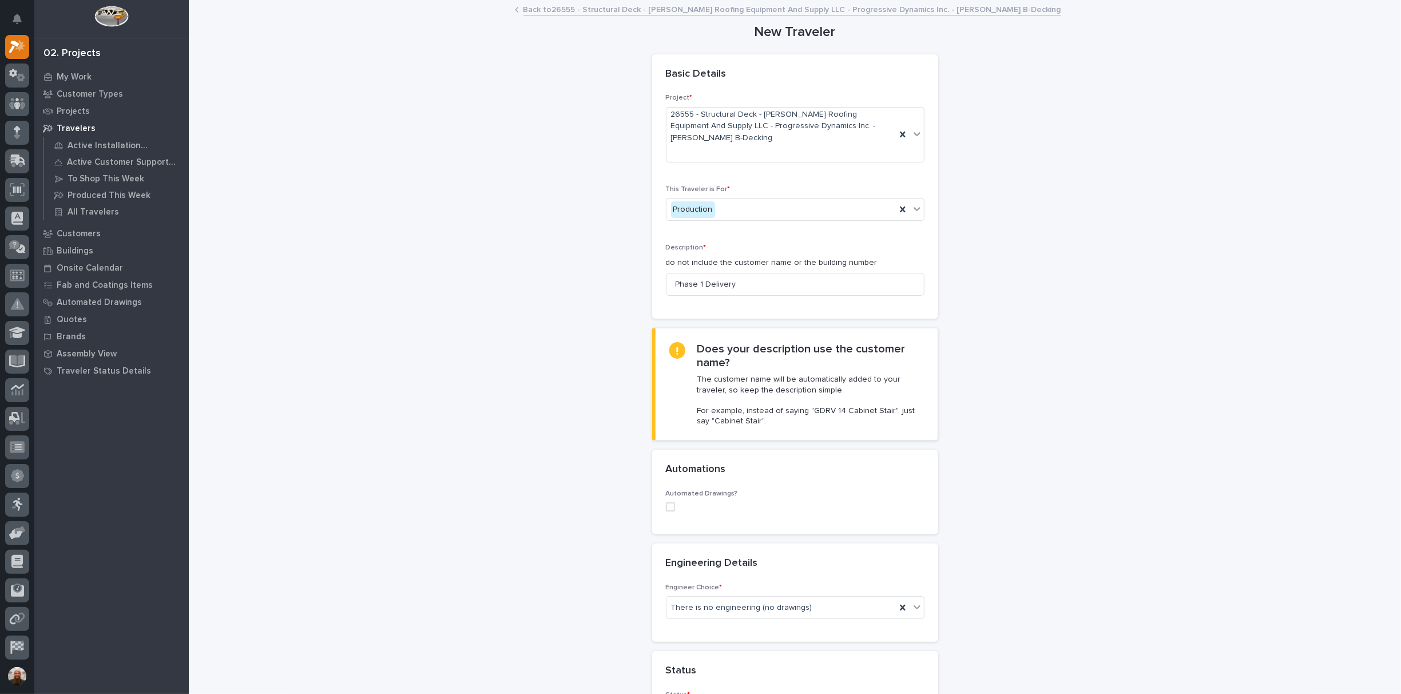
scroll to position [1211, 0]
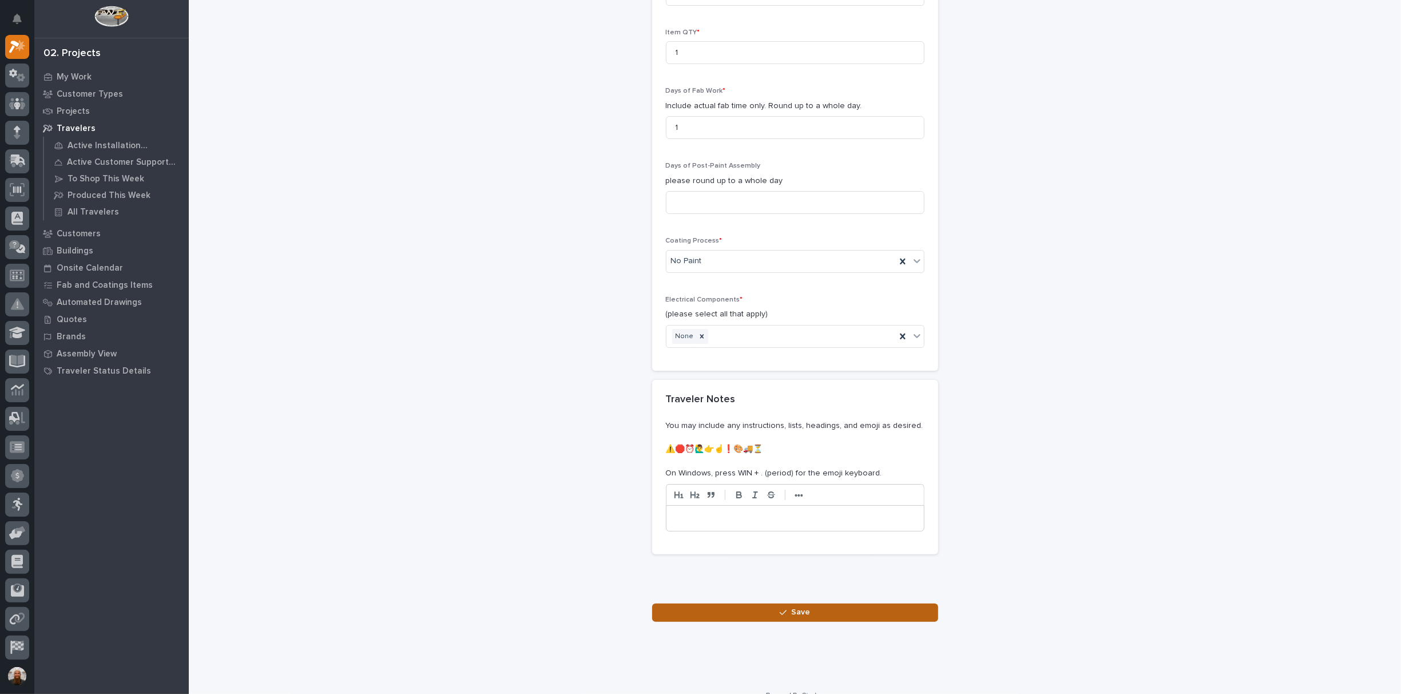
click at [800, 607] on span "Save" at bounding box center [800, 612] width 19 height 10
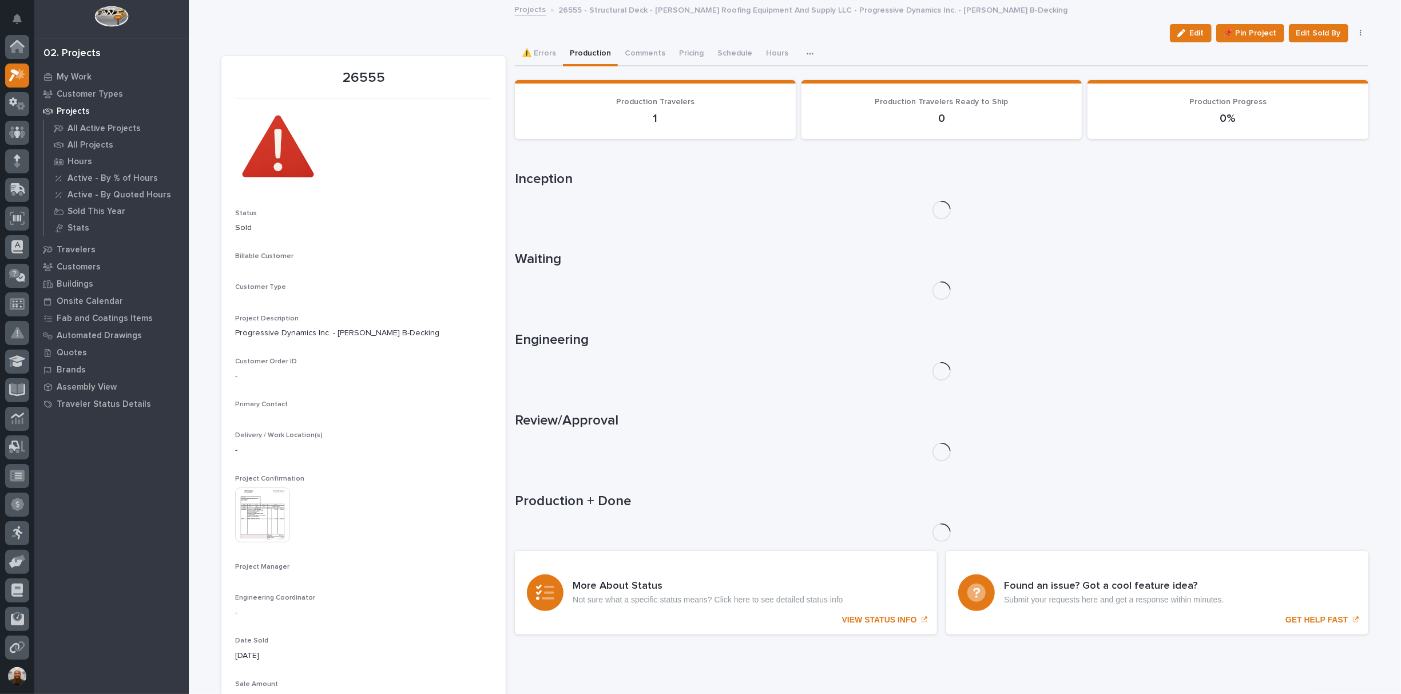
scroll to position [29, 0]
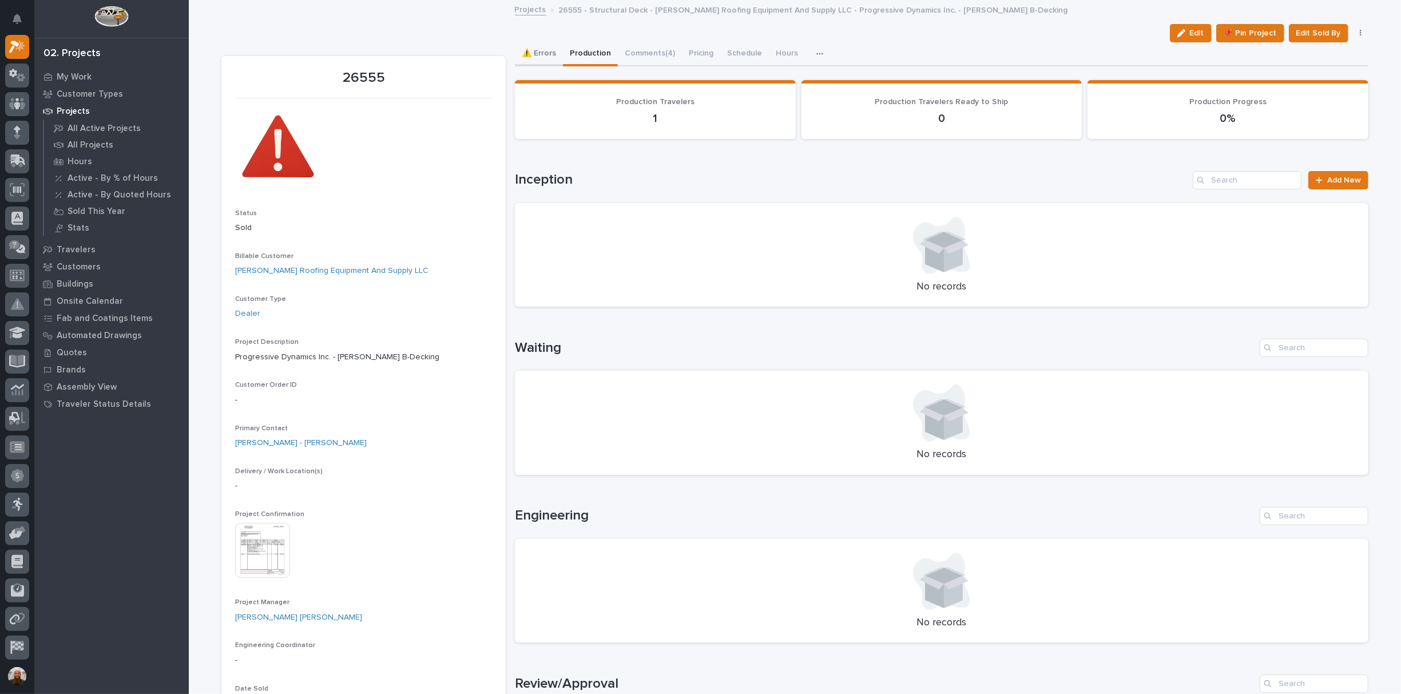
click at [539, 48] on button "⚠️ Errors" at bounding box center [539, 54] width 48 height 24
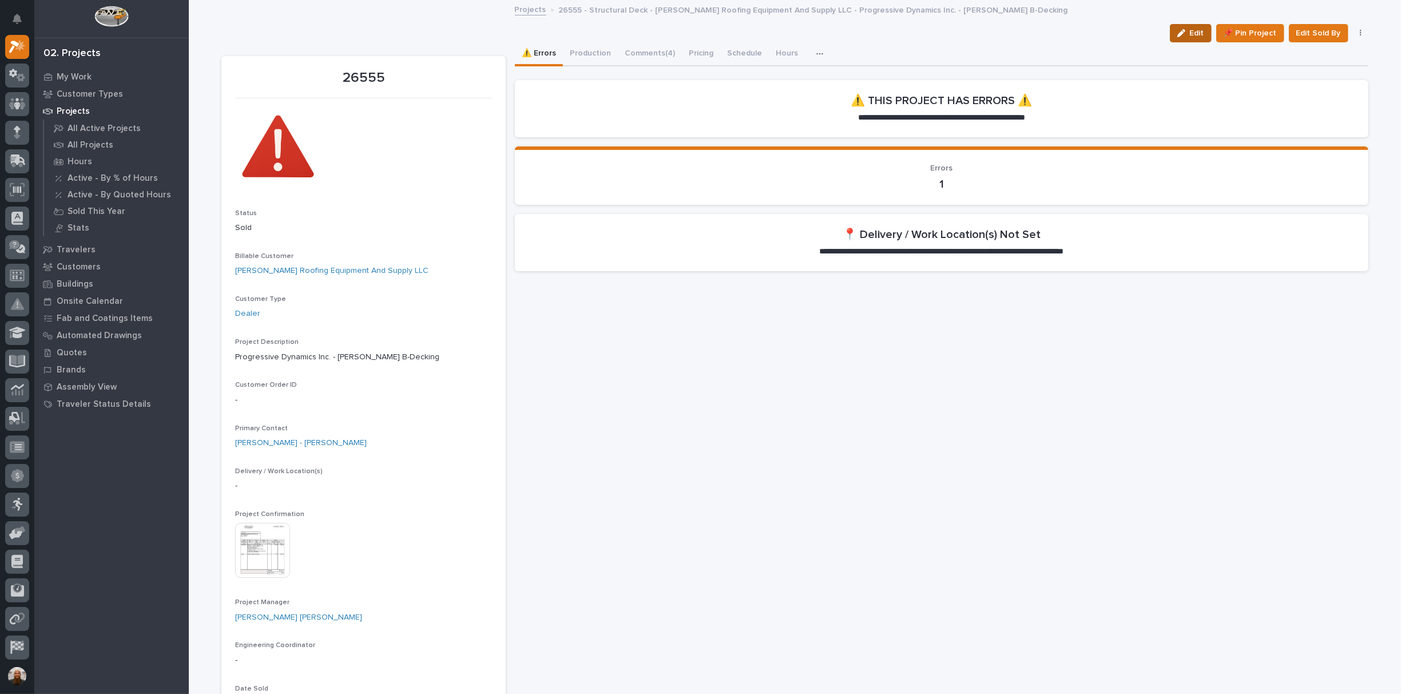
click at [1194, 30] on span "Edit" at bounding box center [1197, 33] width 14 height 10
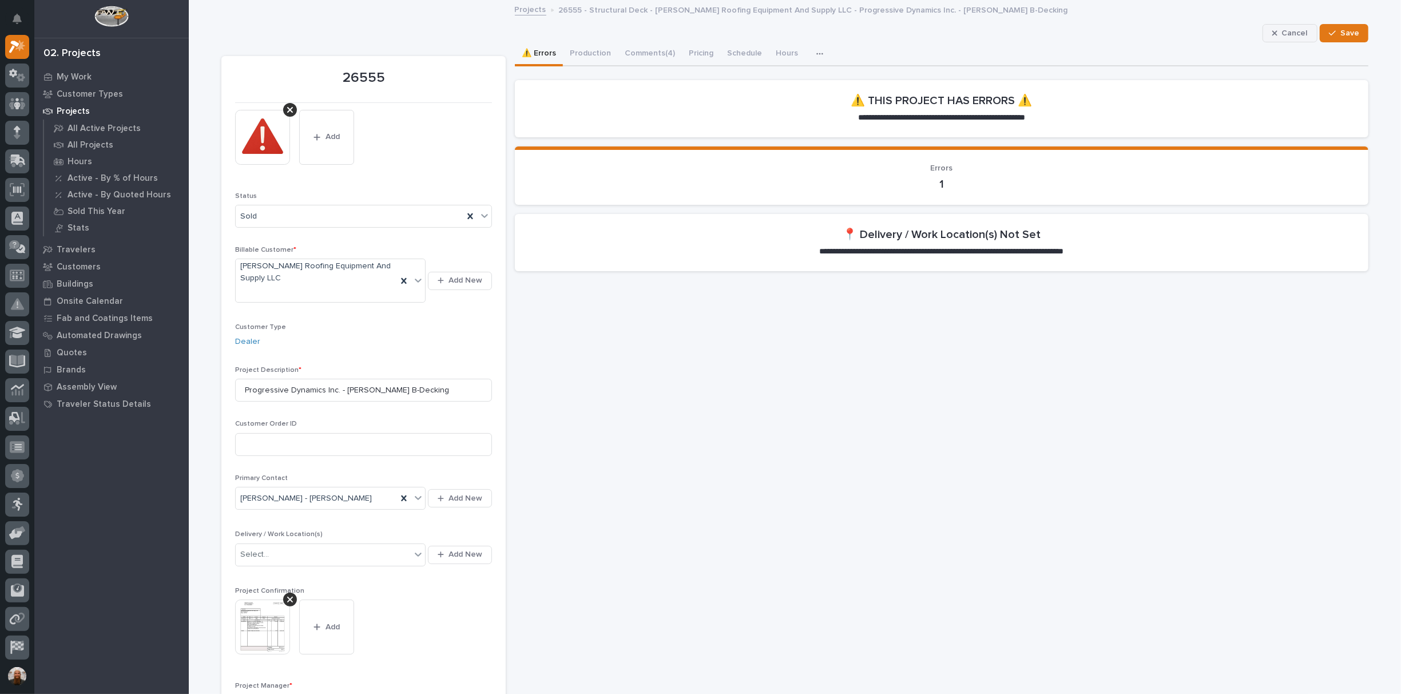
click at [1272, 31] on icon "button" at bounding box center [1274, 32] width 5 height 5
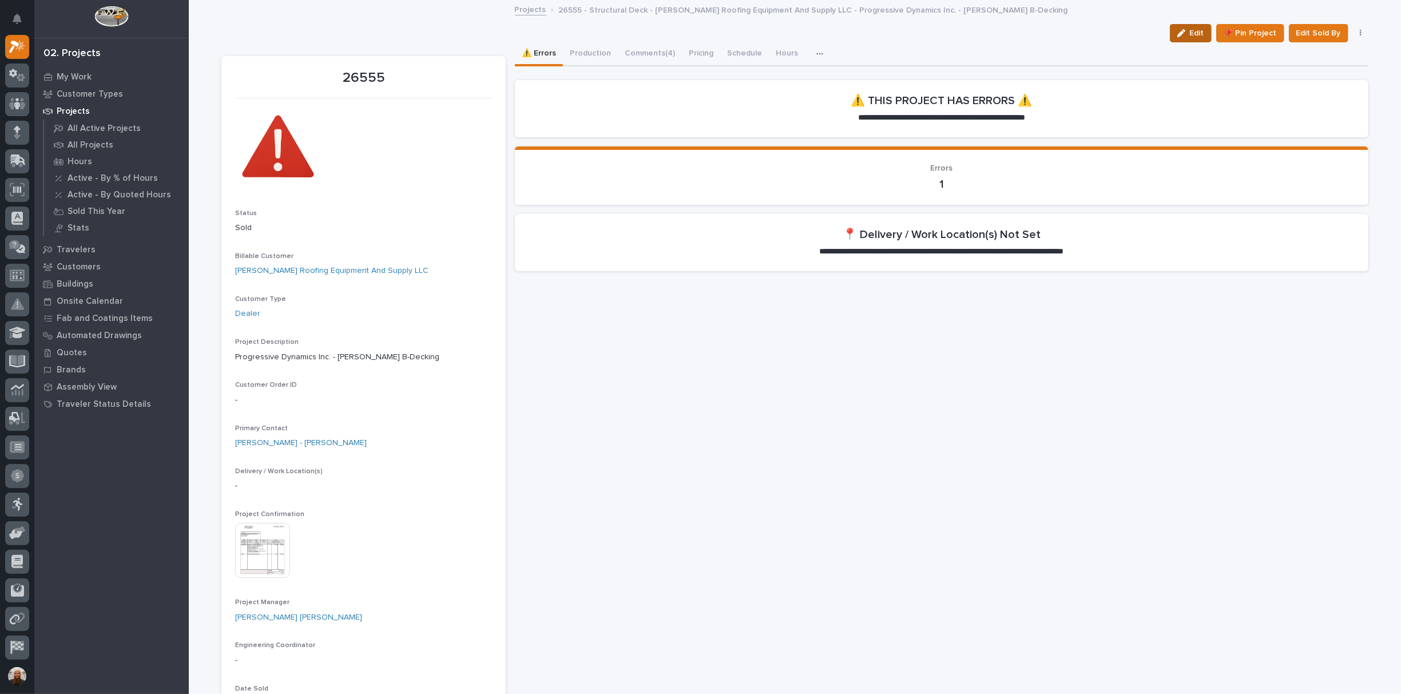
click at [1186, 28] on button "Edit" at bounding box center [1191, 33] width 42 height 18
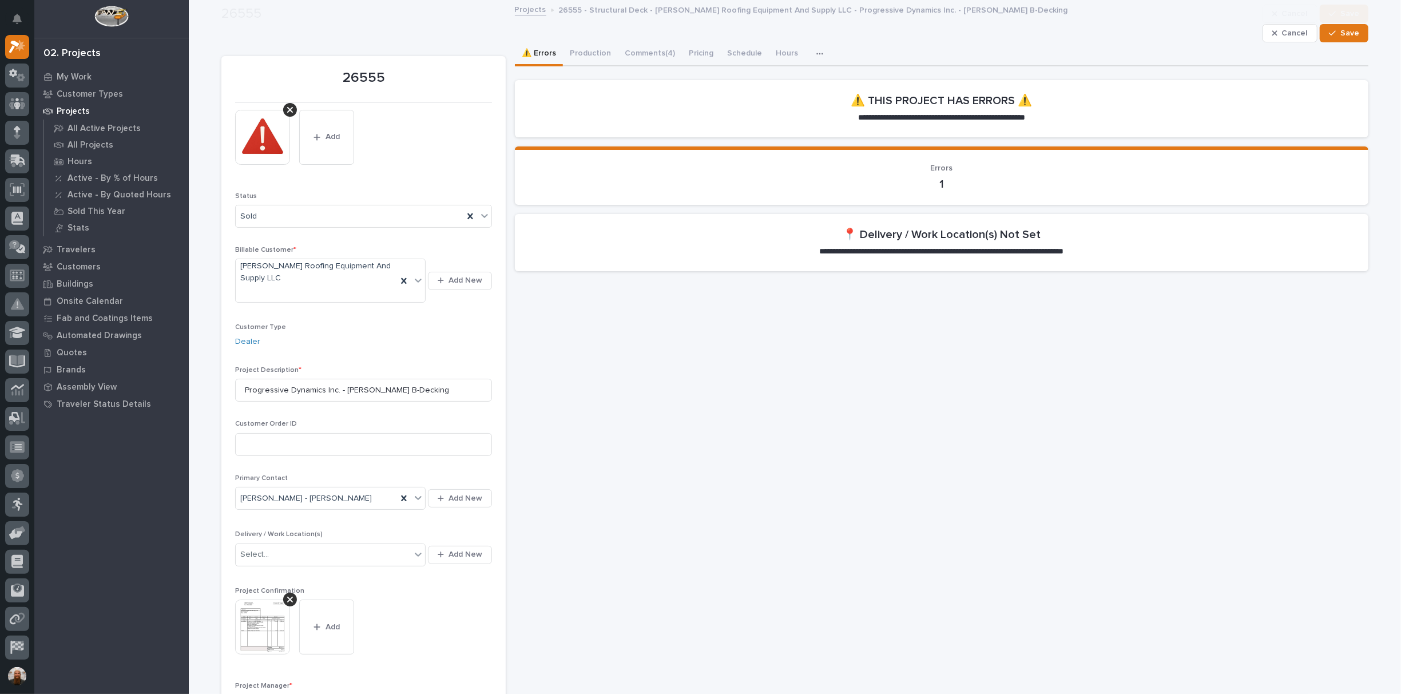
scroll to position [178, 0]
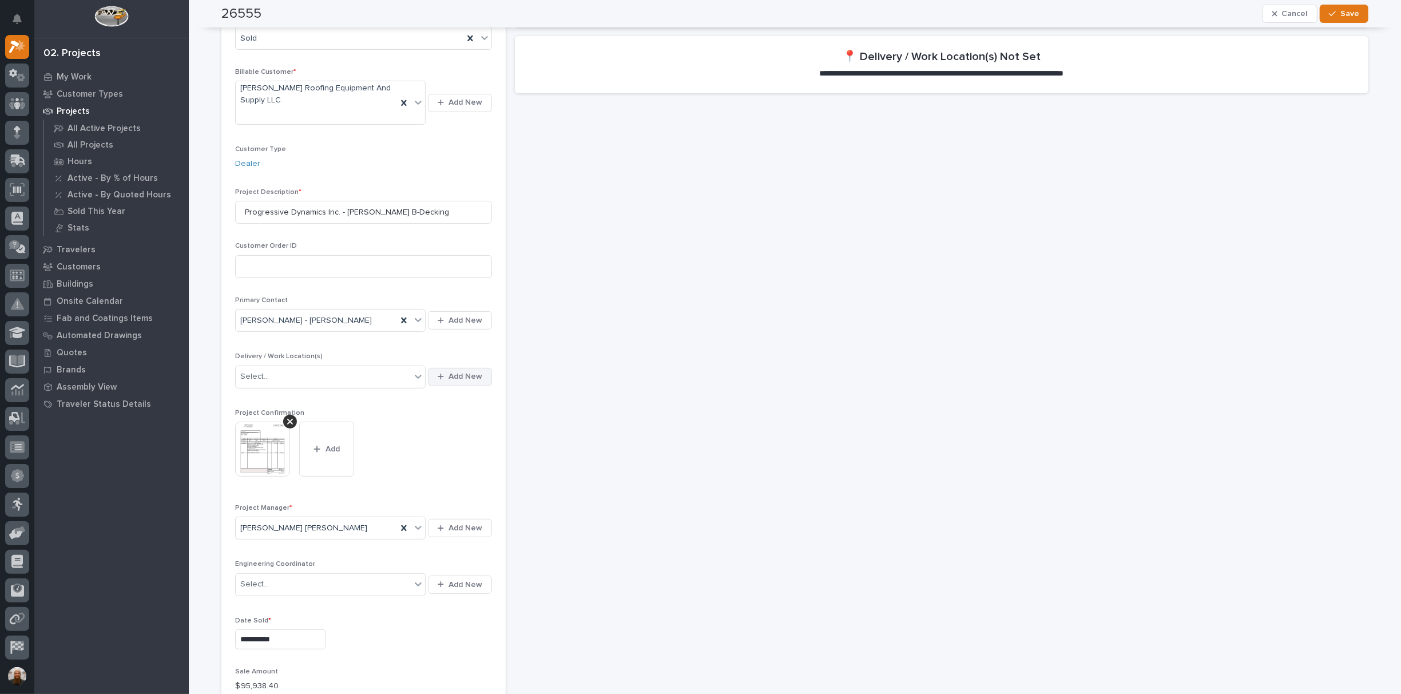
click at [448, 368] on button "Add New" at bounding box center [460, 377] width 64 height 18
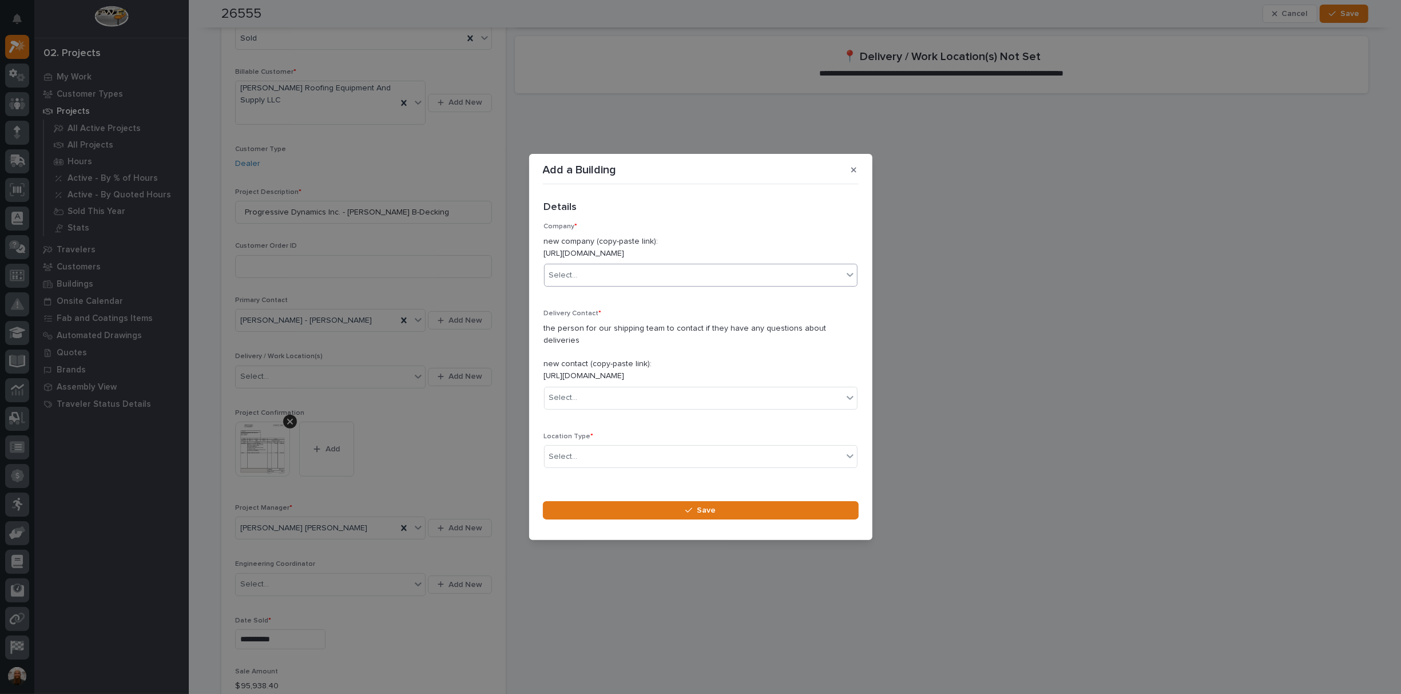
click at [597, 282] on div "Select..." at bounding box center [694, 275] width 298 height 19
type input "****"
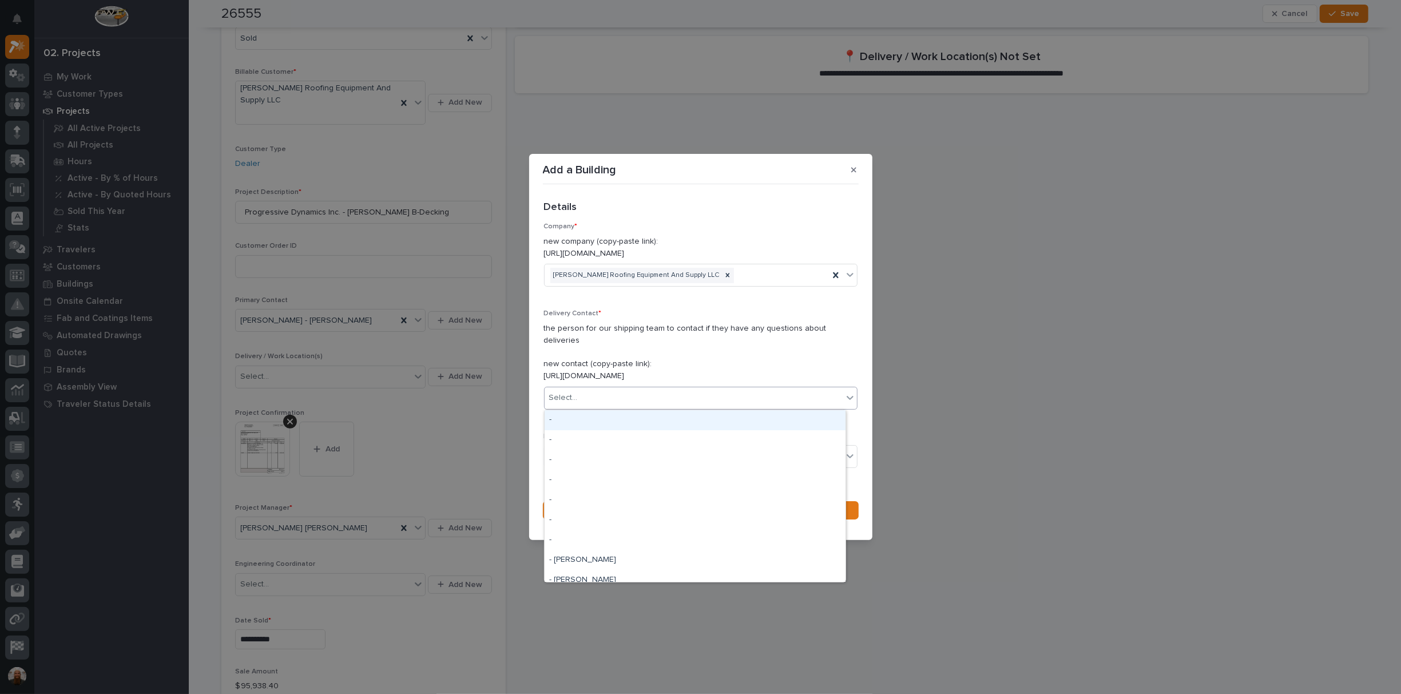
click at [606, 399] on div "Select..." at bounding box center [694, 397] width 298 height 19
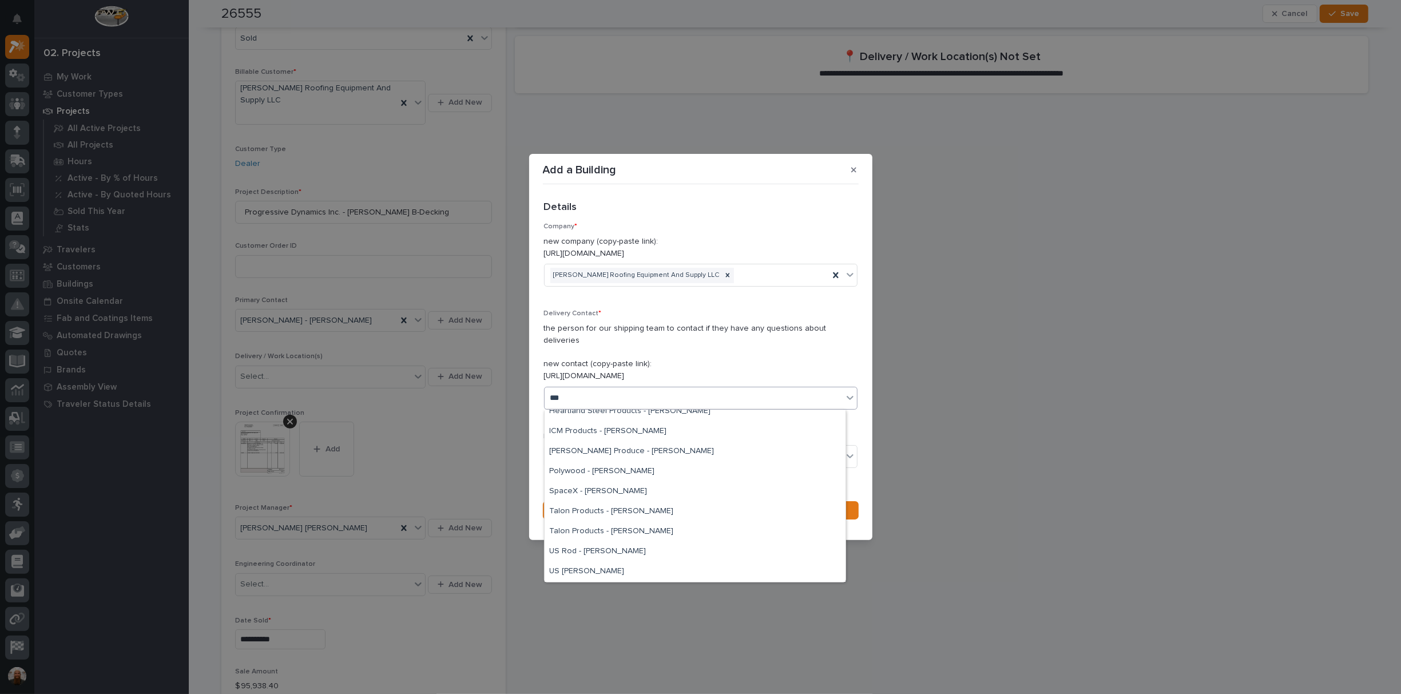
scroll to position [109, 0]
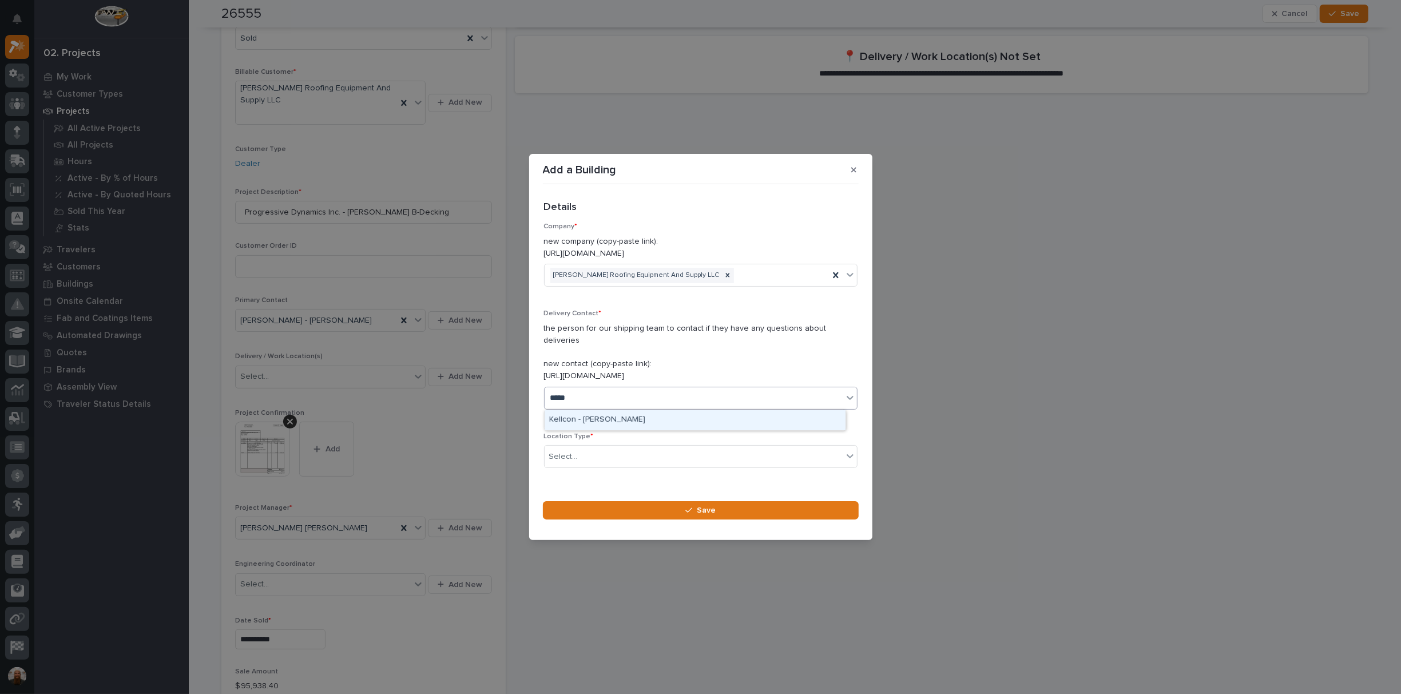
type input "*****"
click at [795, 351] on p "the person for our shipping team to contact if they have any questions about de…" at bounding box center [700, 352] width 313 height 59
click at [686, 464] on div "Select..." at bounding box center [694, 456] width 298 height 19
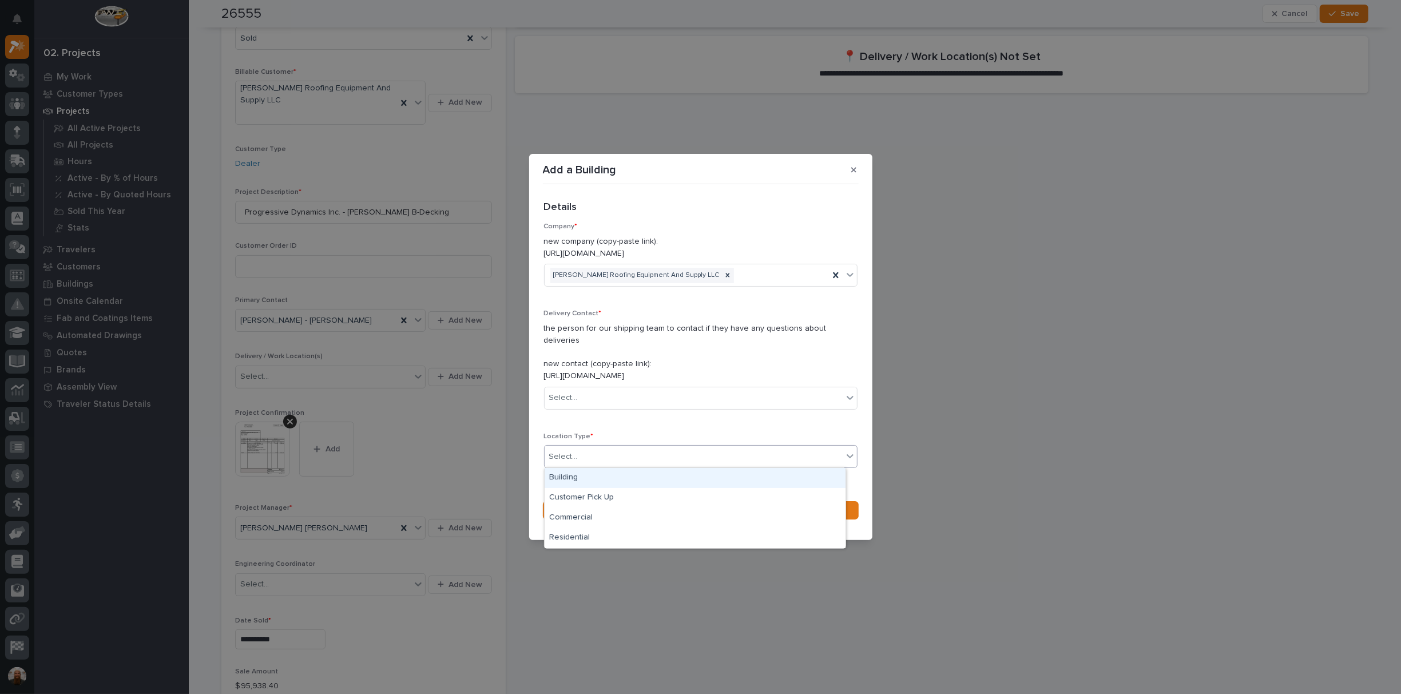
click at [663, 484] on div "Building" at bounding box center [695, 478] width 301 height 20
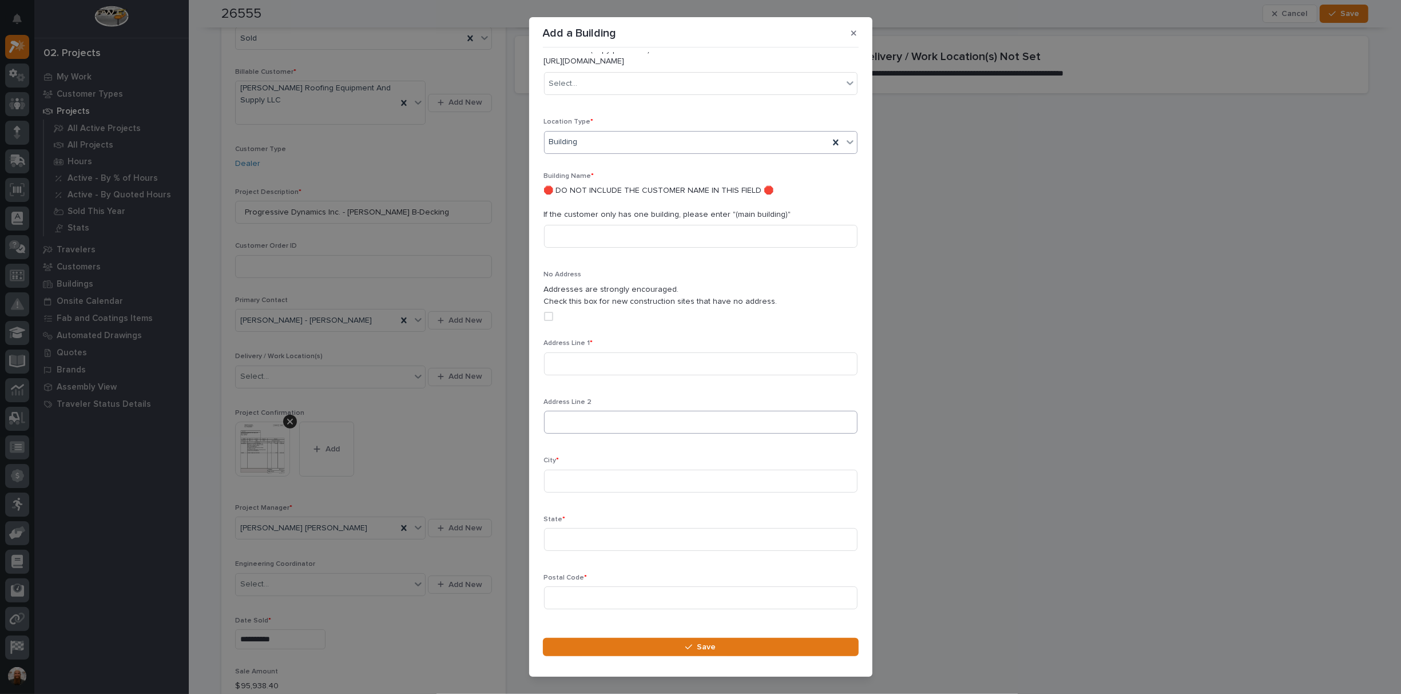
scroll to position [0, 0]
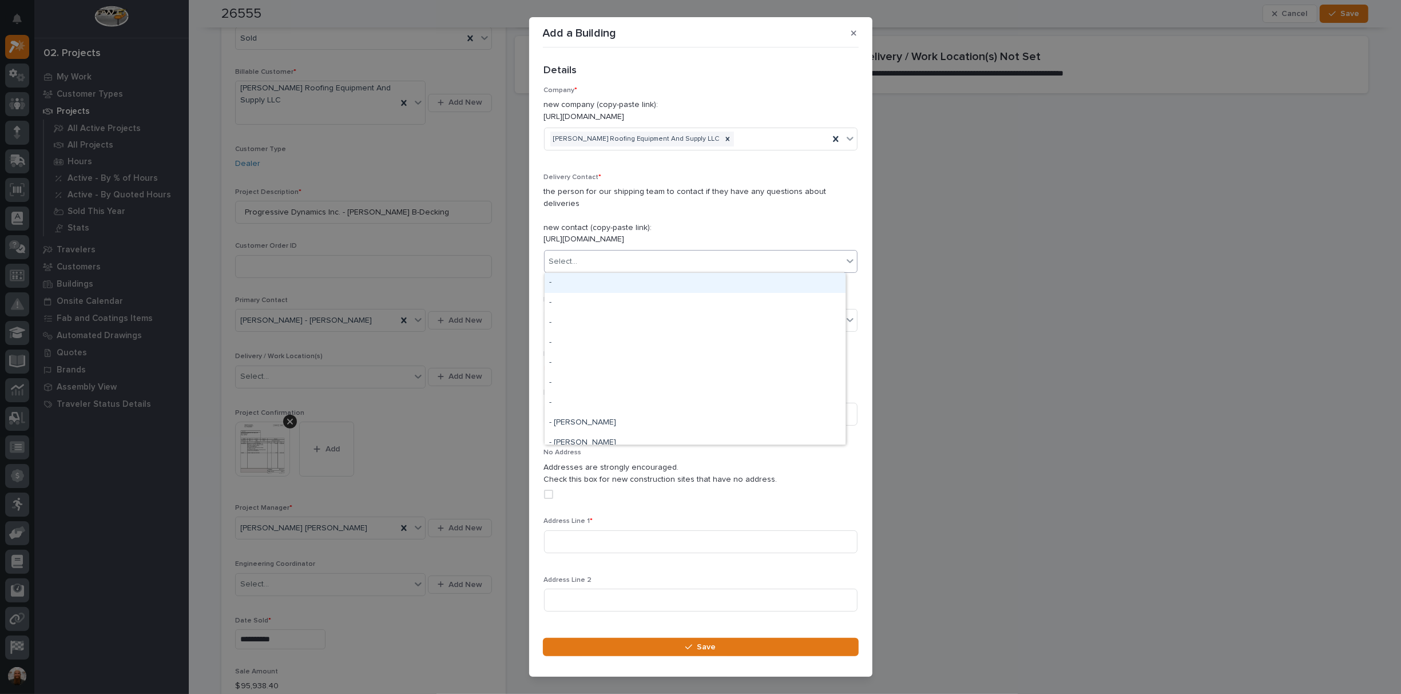
click at [630, 256] on div "Select..." at bounding box center [694, 261] width 298 height 19
click at [714, 211] on p "the person for our shipping team to contact if they have any questions about de…" at bounding box center [700, 215] width 313 height 59
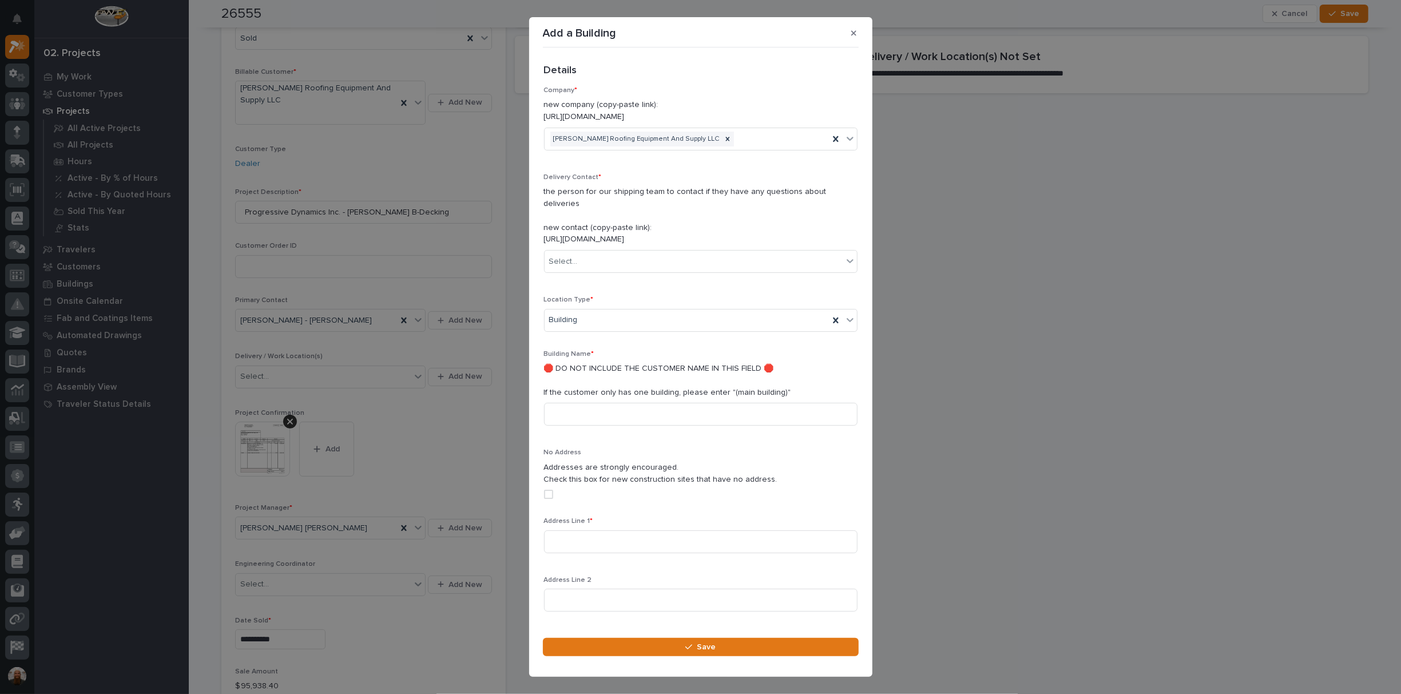
drag, startPoint x: 542, startPoint y: 240, endPoint x: 742, endPoint y: 242, distance: 200.2
click at [742, 242] on div "Loading... Saving… Loading... Saving… Loading... Saving… Details ••• Company * …" at bounding box center [701, 337] width 316 height 571
copy p "[URL][DOMAIN_NAME]"
click at [652, 260] on div "Select..." at bounding box center [694, 261] width 298 height 19
type input "******"
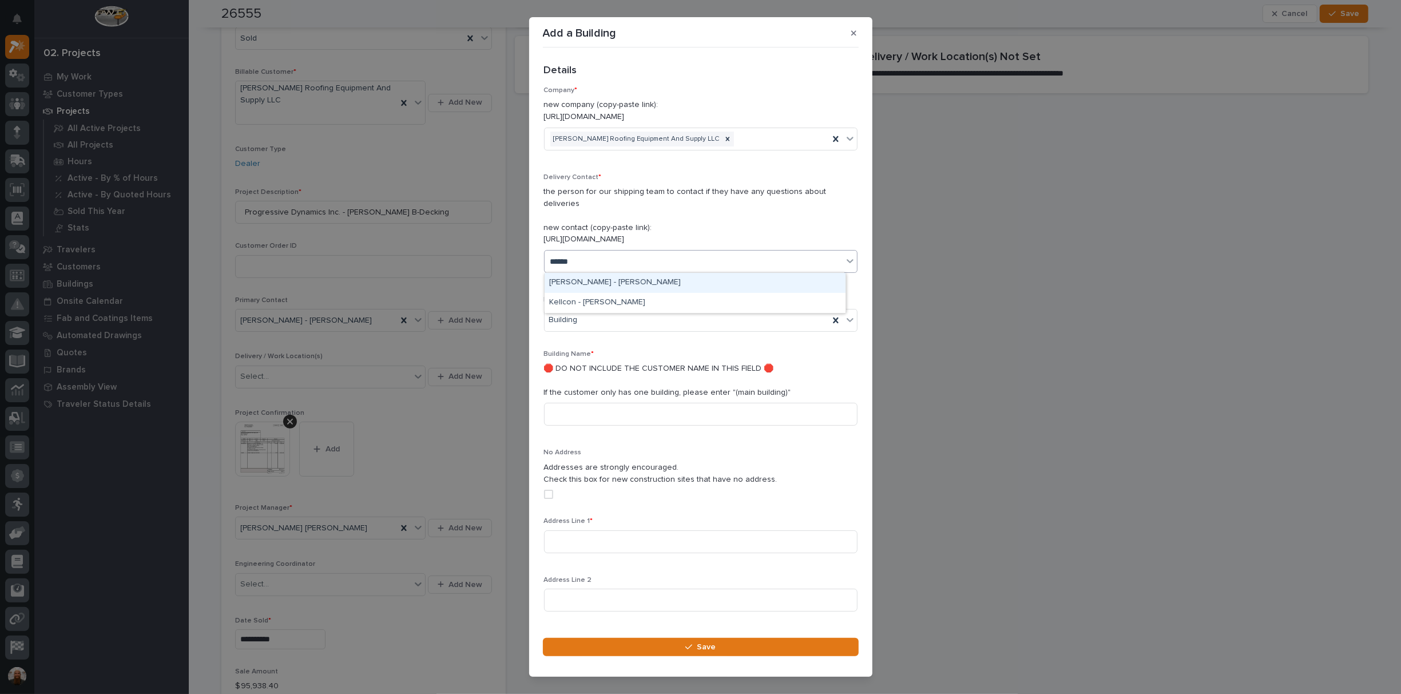
click at [669, 280] on div "[PERSON_NAME] - [PERSON_NAME]" at bounding box center [695, 283] width 301 height 20
click at [662, 407] on input at bounding box center [700, 414] width 313 height 23
type input "[GEOGRAPHIC_DATA]"
click at [602, 533] on input at bounding box center [700, 541] width 313 height 23
paste input "1501 Central"
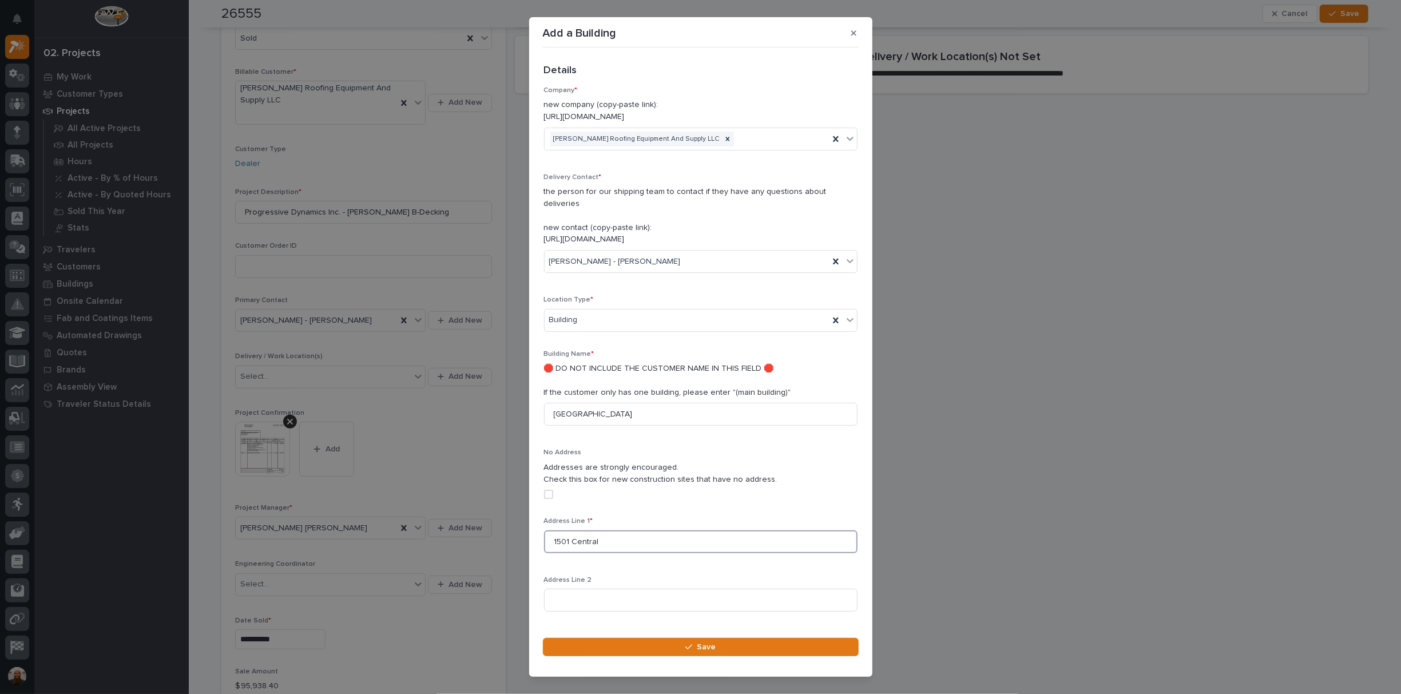
scroll to position [178, 0]
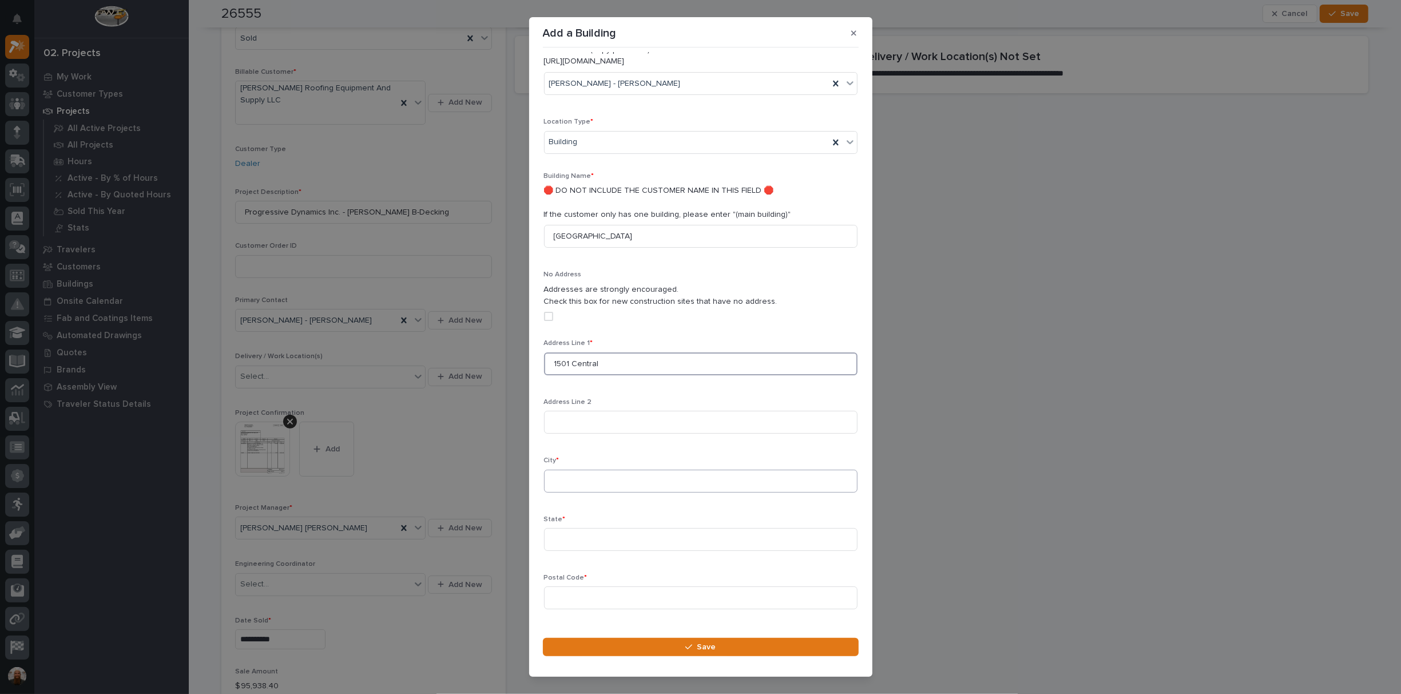
type input "1501 Central"
drag, startPoint x: 645, startPoint y: 481, endPoint x: 650, endPoint y: 477, distance: 6.7
click at [644, 481] on input at bounding box center [700, 481] width 313 height 23
type input "Evanston"
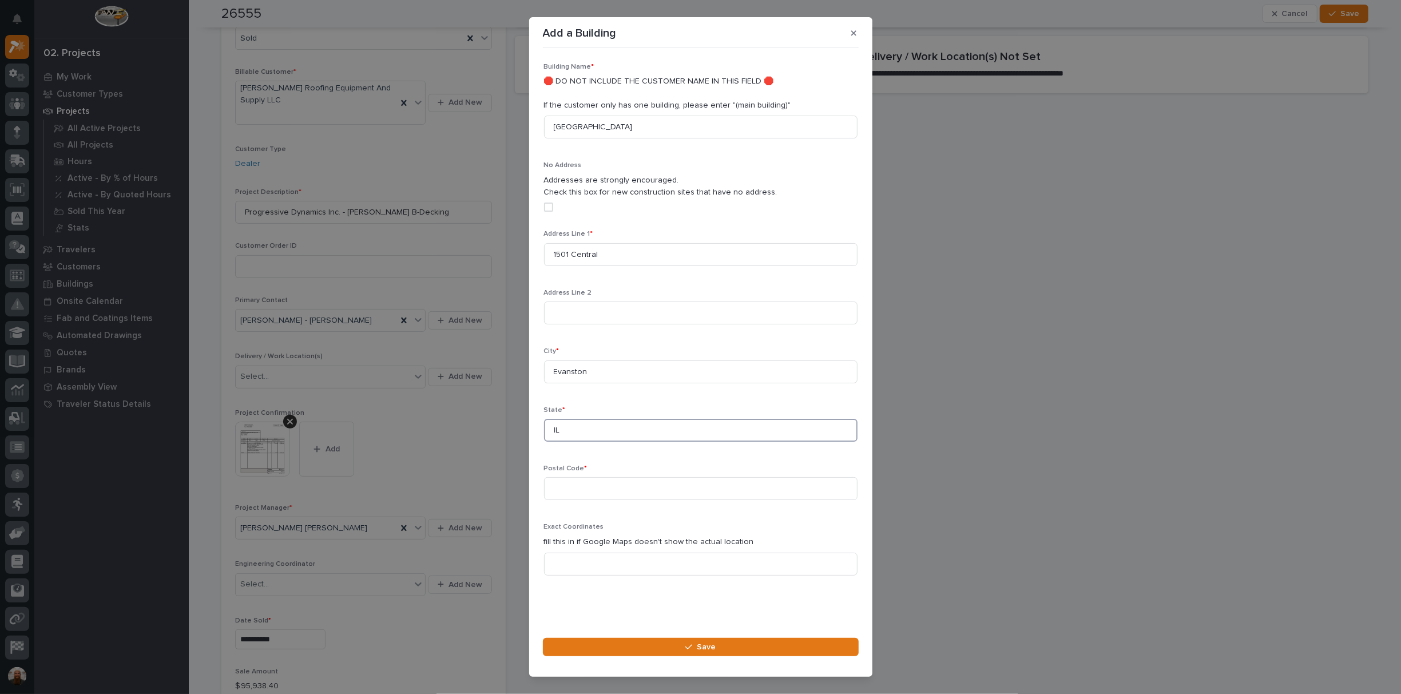
type input "IL"
click at [669, 491] on input at bounding box center [700, 488] width 313 height 23
type input "60201"
click at [692, 454] on div "Address Line 1 * 1501 Central Address Line 2 City * [GEOGRAPHIC_DATA] * [US_STA…" at bounding box center [700, 407] width 313 height 354
click at [607, 251] on input "1501 Central" at bounding box center [700, 254] width 313 height 23
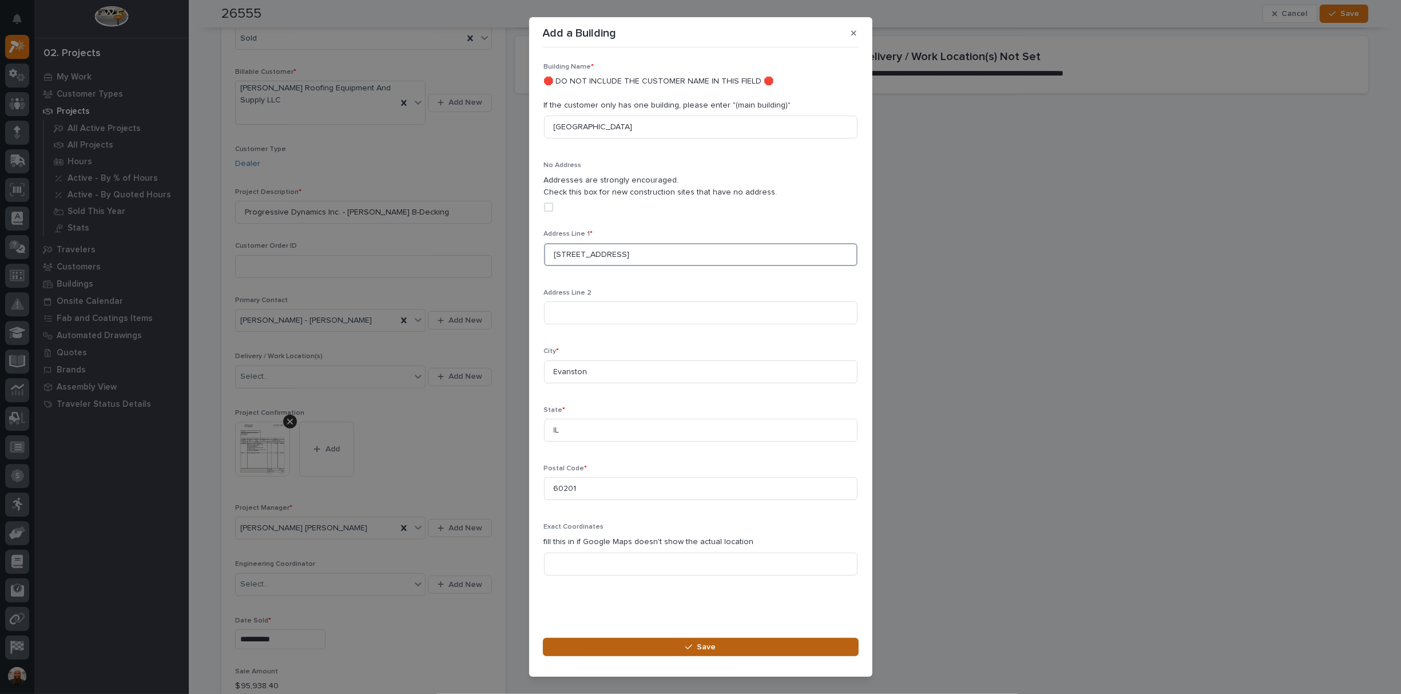
type input "[STREET_ADDRESS]"
click at [722, 646] on button "Save" at bounding box center [701, 647] width 316 height 18
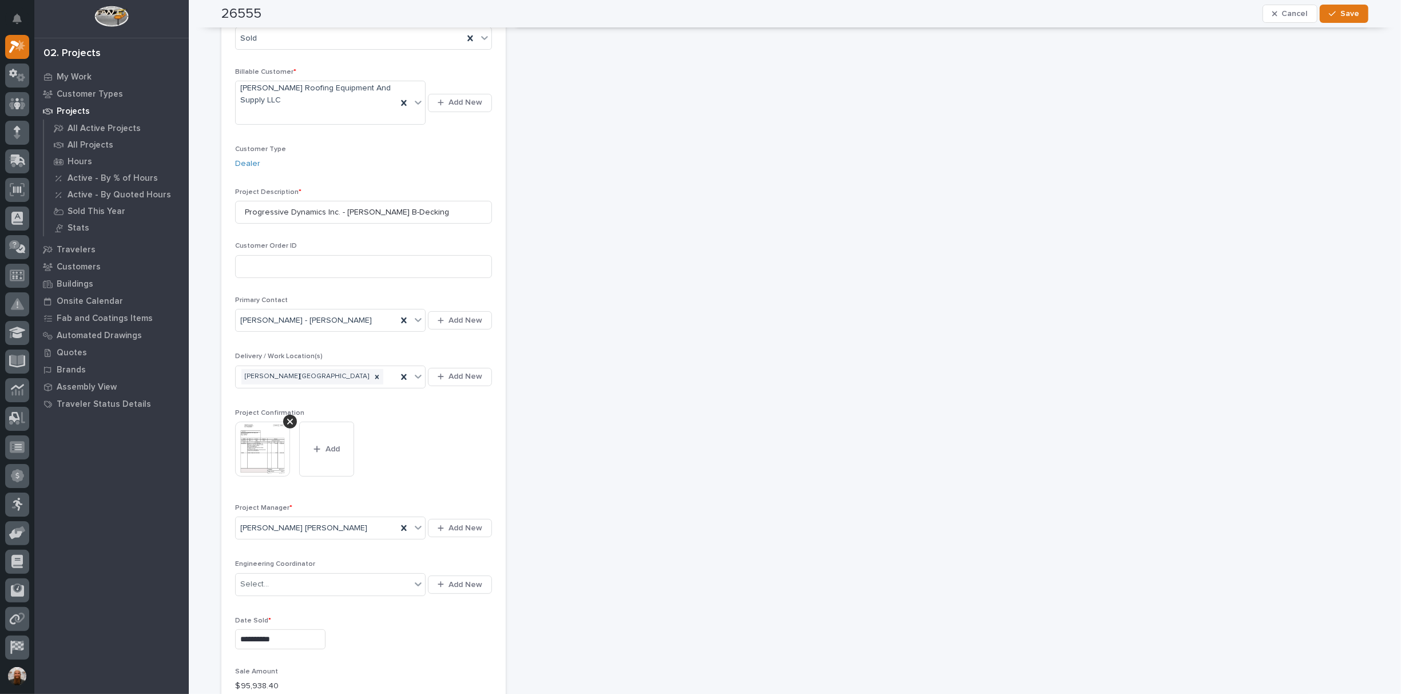
scroll to position [0, 0]
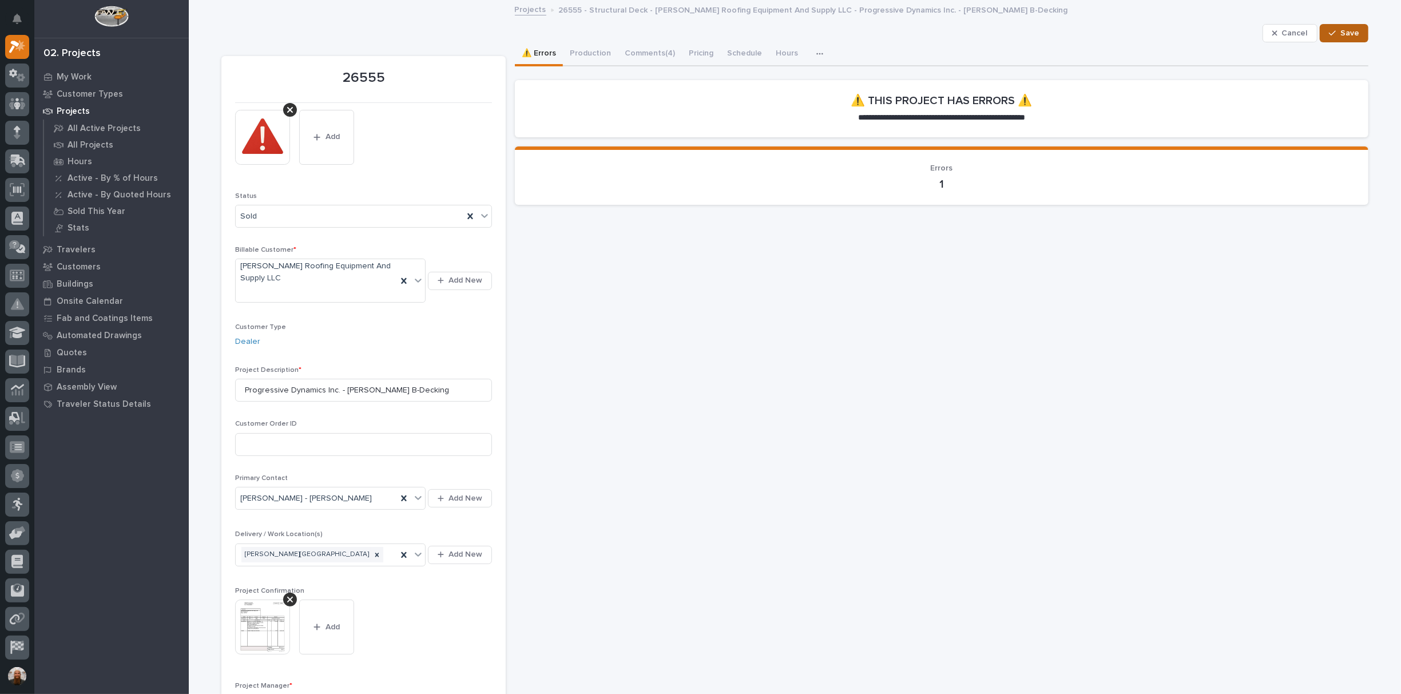
click at [1335, 34] on div "button" at bounding box center [1334, 33] width 11 height 8
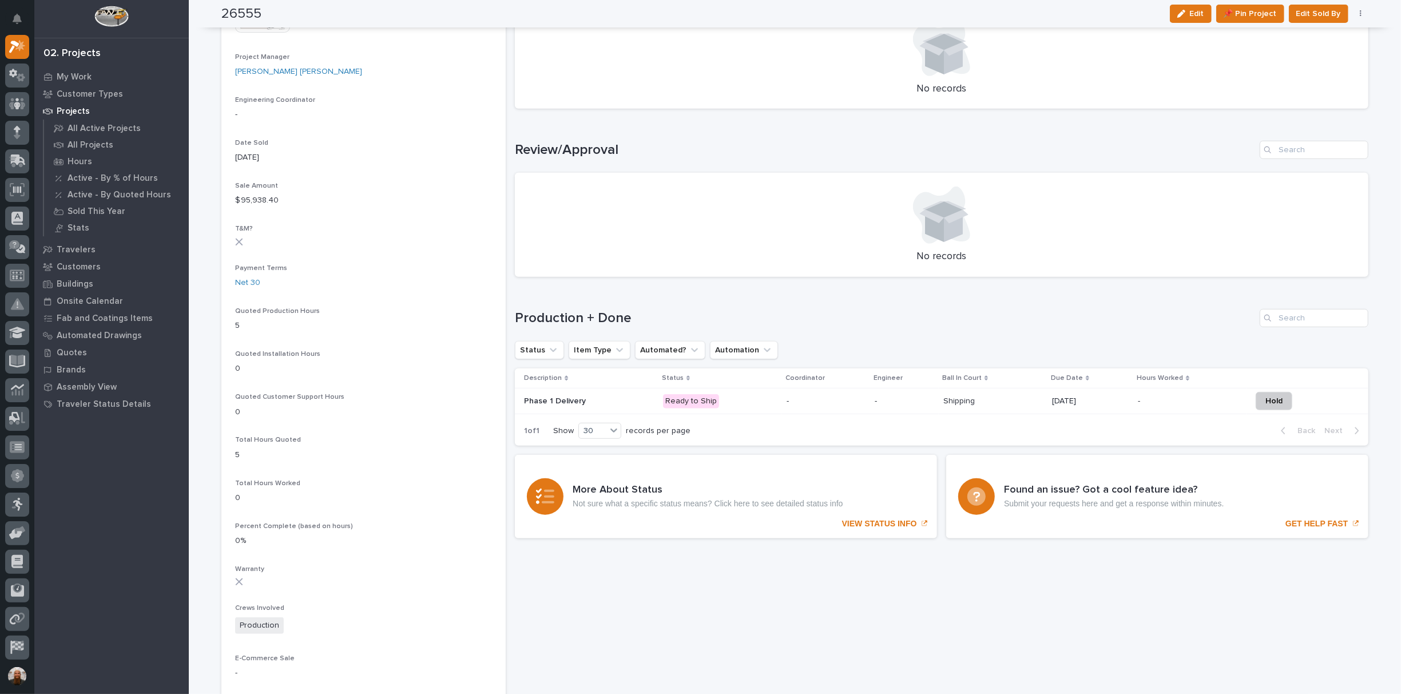
scroll to position [712, 0]
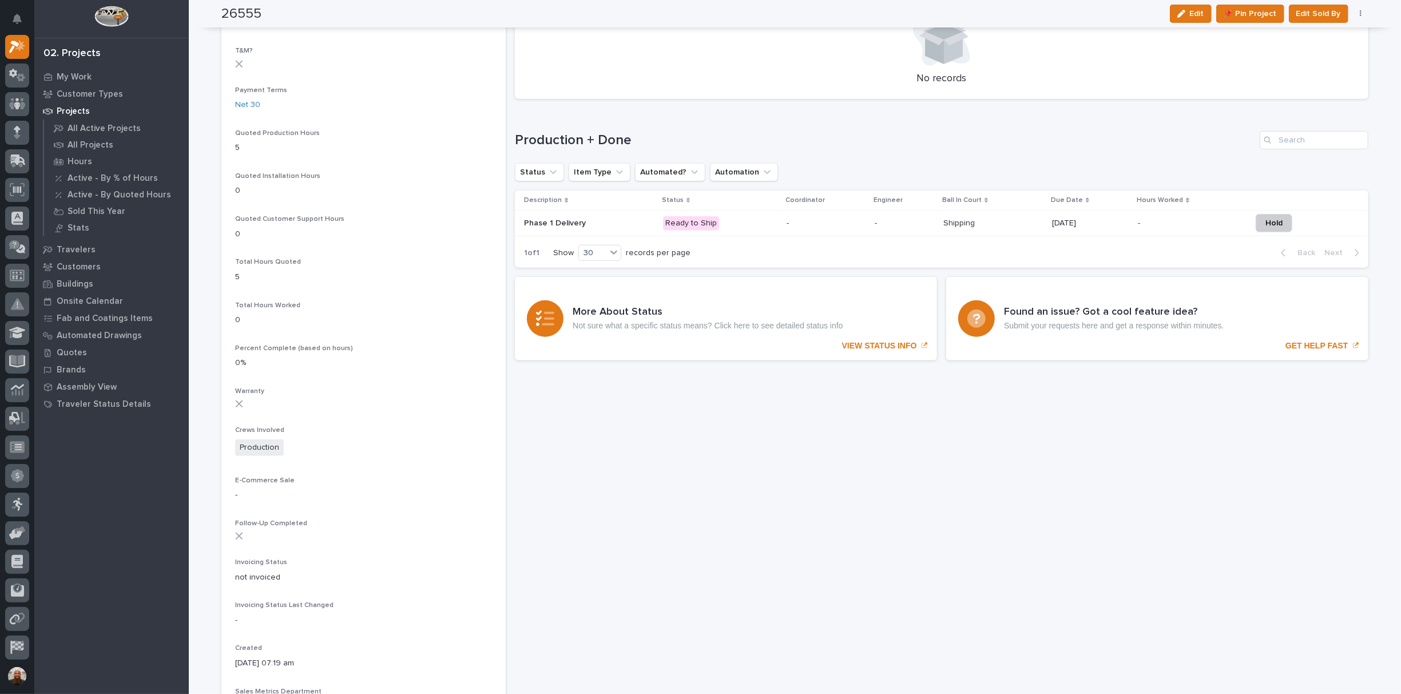
click at [638, 236] on div "Description Status Coordinator Engineer Ball In Court Due Date Hours Worked Pha…" at bounding box center [941, 214] width 853 height 48
click at [579, 225] on div "Phase 1 Delivery Phase 1 Delivery" at bounding box center [589, 224] width 130 height 10
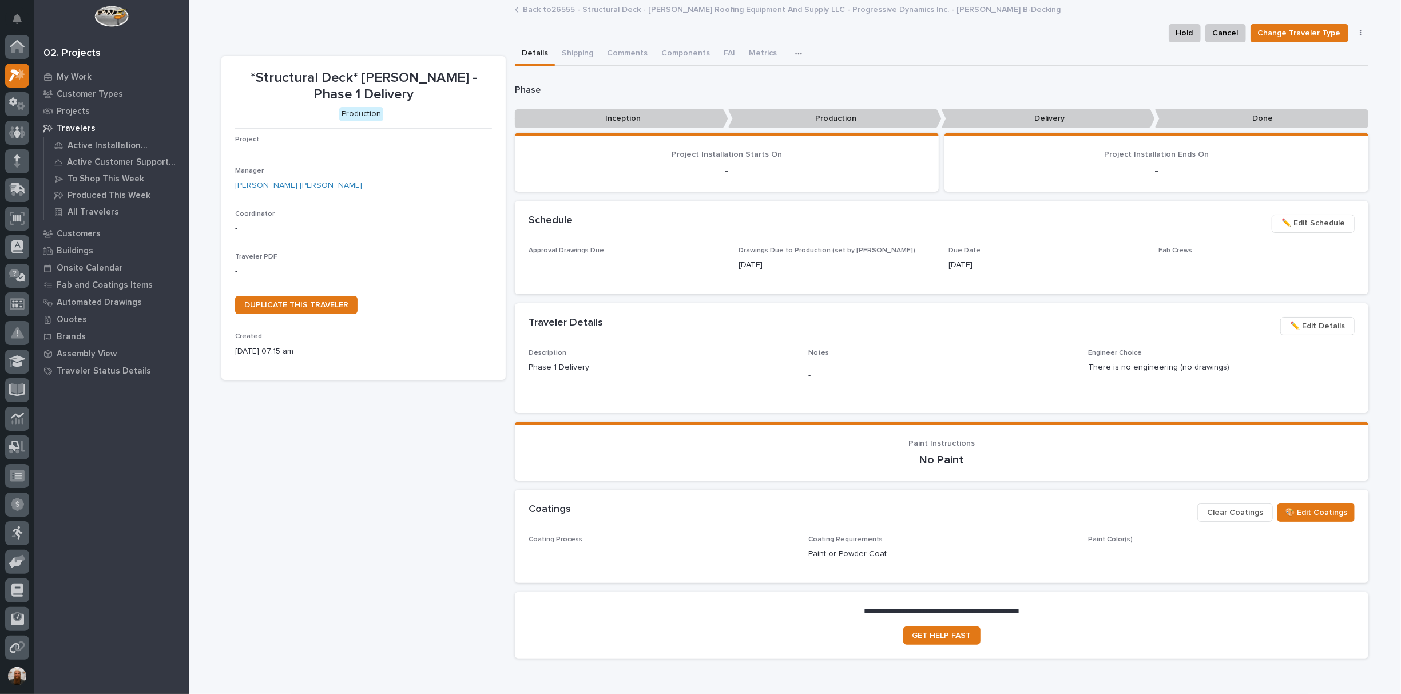
scroll to position [29, 0]
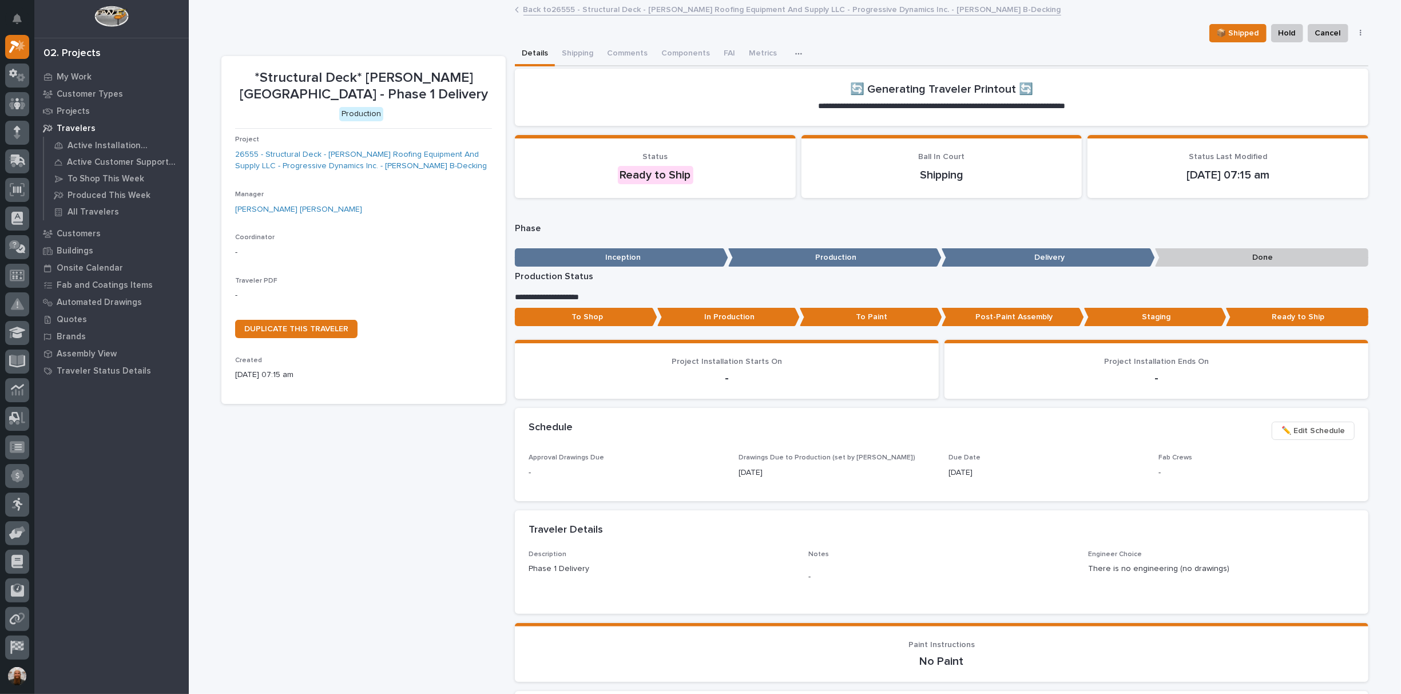
click at [795, 55] on icon "button" at bounding box center [798, 54] width 7 height 8
click at [607, 49] on button "Comments" at bounding box center [627, 54] width 54 height 24
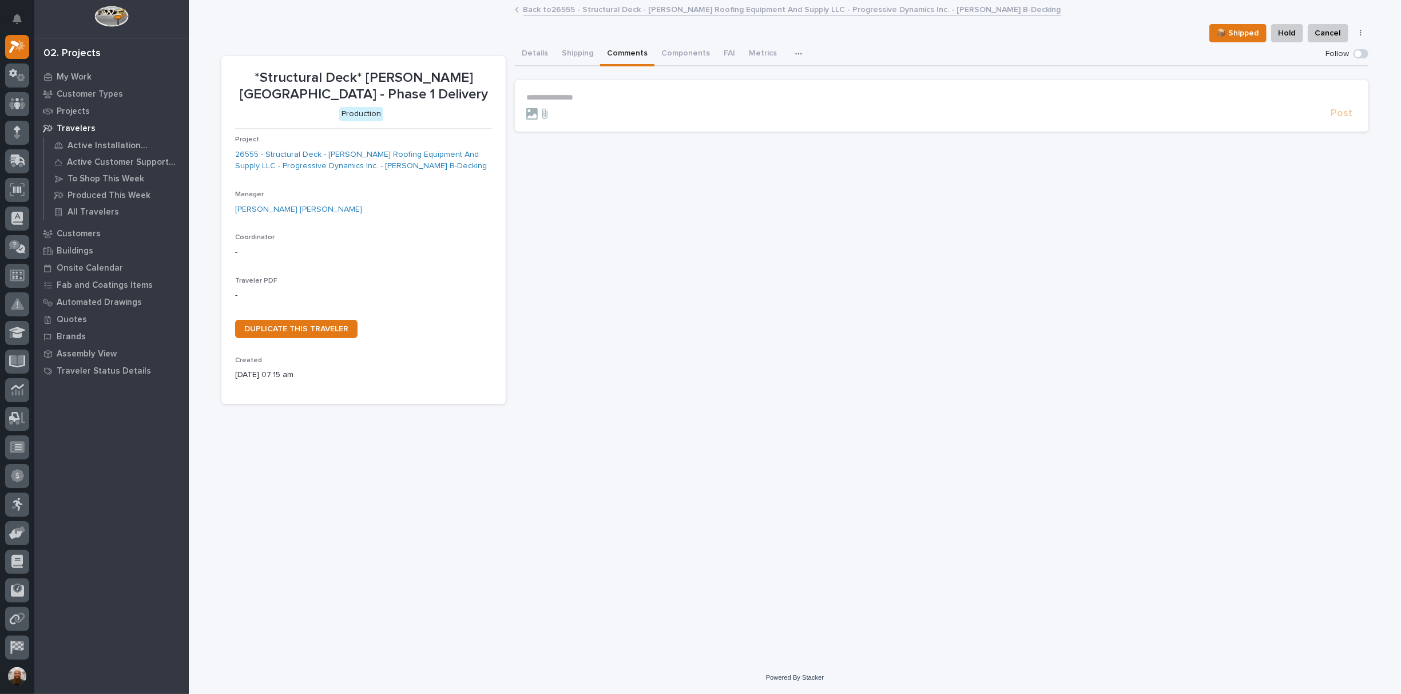
click at [595, 93] on p "**********" at bounding box center [941, 98] width 831 height 10
click at [595, 93] on p "**********" at bounding box center [941, 98] width 831 height 11
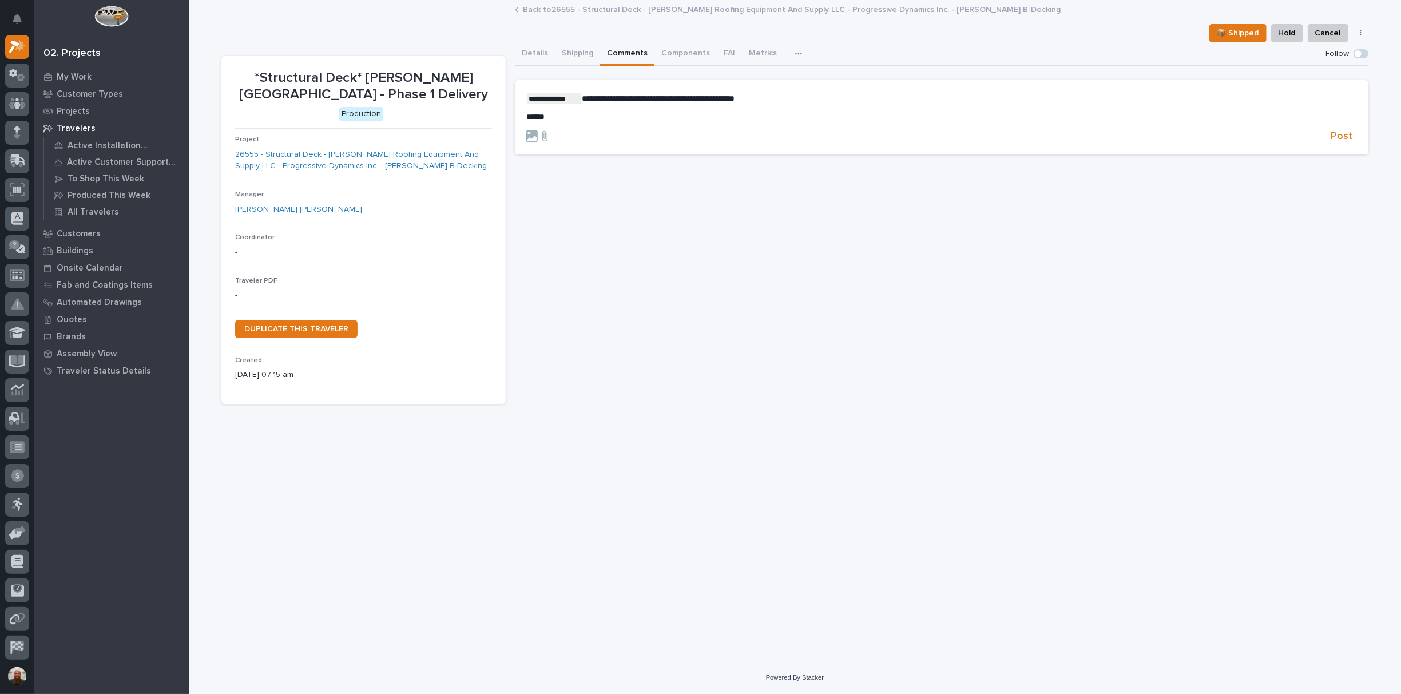
click at [852, 96] on p "**********" at bounding box center [941, 98] width 831 height 11
click at [1333, 136] on span "Post" at bounding box center [1342, 136] width 22 height 13
